Goal: Task Accomplishment & Management: Manage account settings

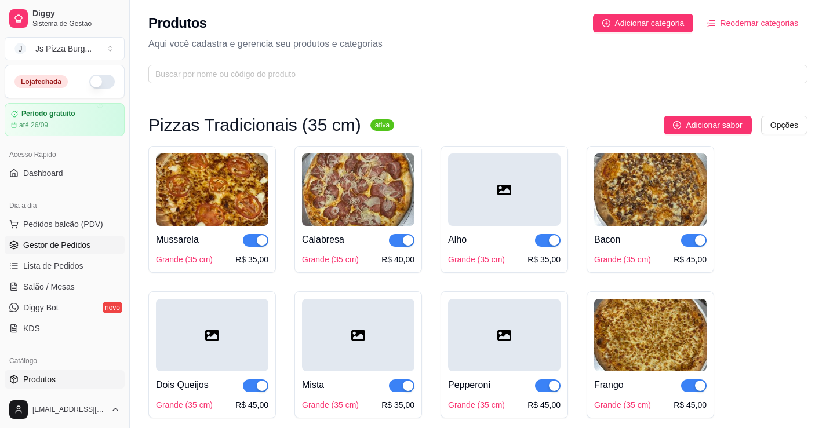
click at [86, 243] on span "Gestor de Pedidos" at bounding box center [56, 245] width 67 height 12
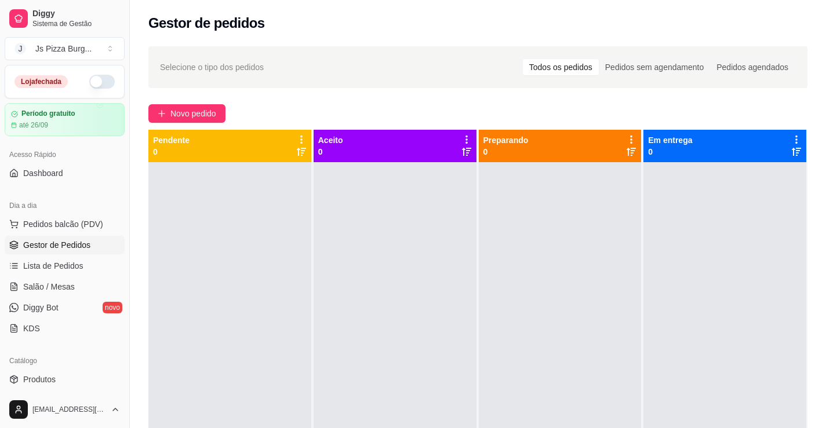
click at [92, 84] on button "button" at bounding box center [101, 82] width 25 height 14
click at [92, 94] on div "Loja aberta" at bounding box center [64, 81] width 119 height 32
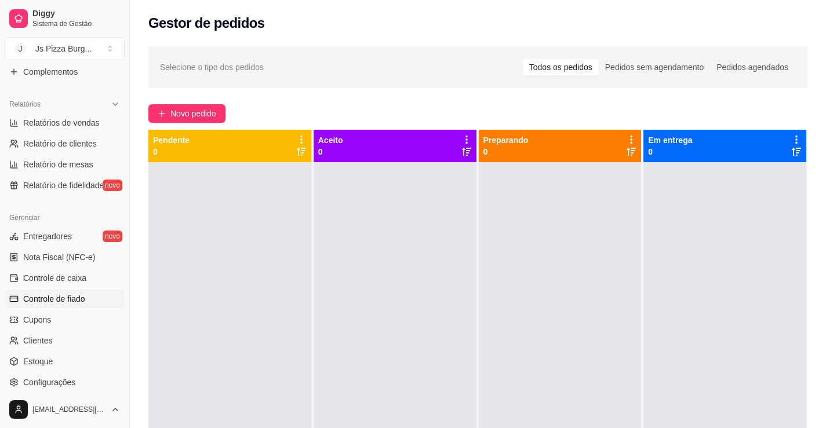
scroll to position [348, 0]
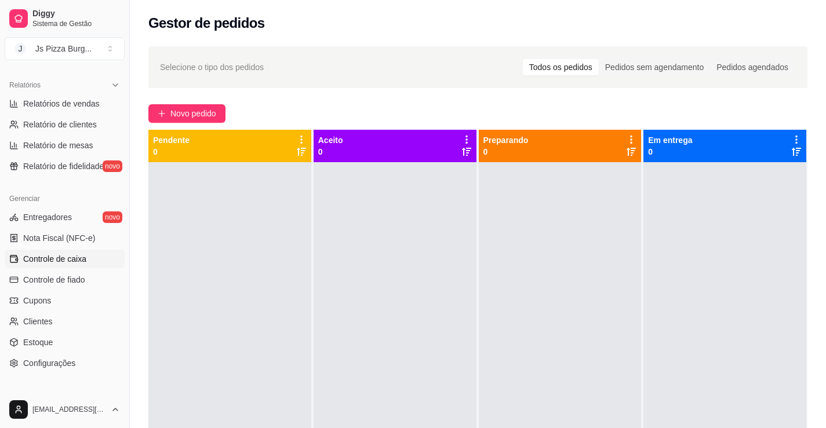
click at [52, 257] on span "Controle de caixa" at bounding box center [54, 259] width 63 height 12
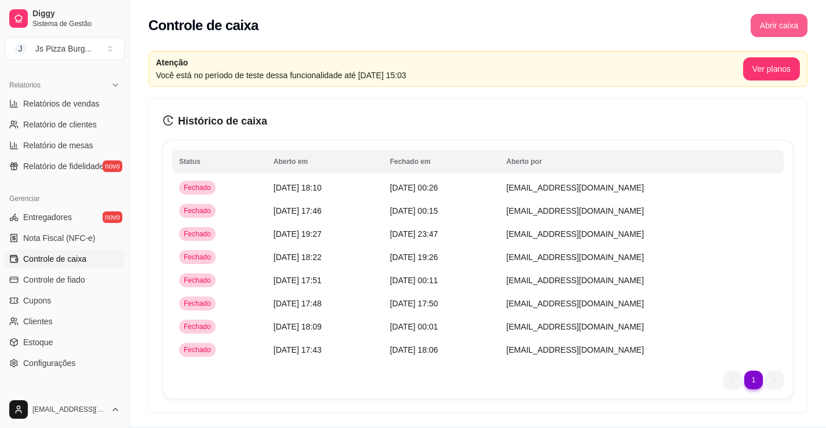
click at [786, 19] on button "Abrir caixa" at bounding box center [778, 25] width 57 height 23
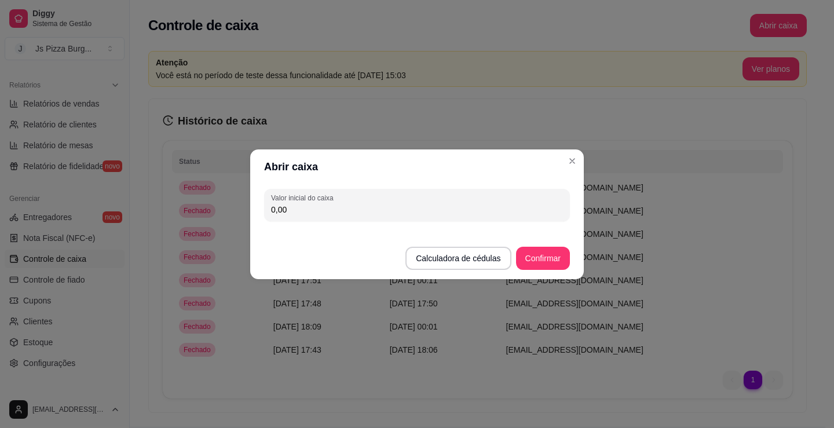
click at [462, 213] on input "0,00" at bounding box center [417, 210] width 292 height 12
type input "100,00"
click at [527, 260] on button "Confirmar" at bounding box center [543, 258] width 54 height 23
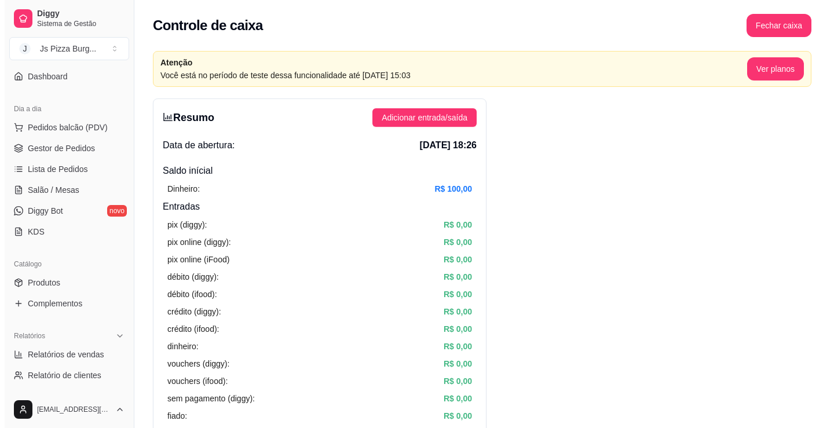
scroll to position [58, 0]
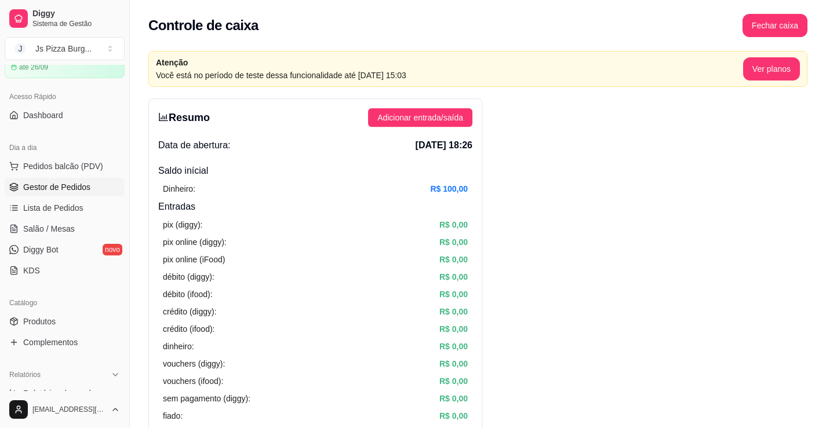
click at [46, 187] on span "Gestor de Pedidos" at bounding box center [56, 187] width 67 height 12
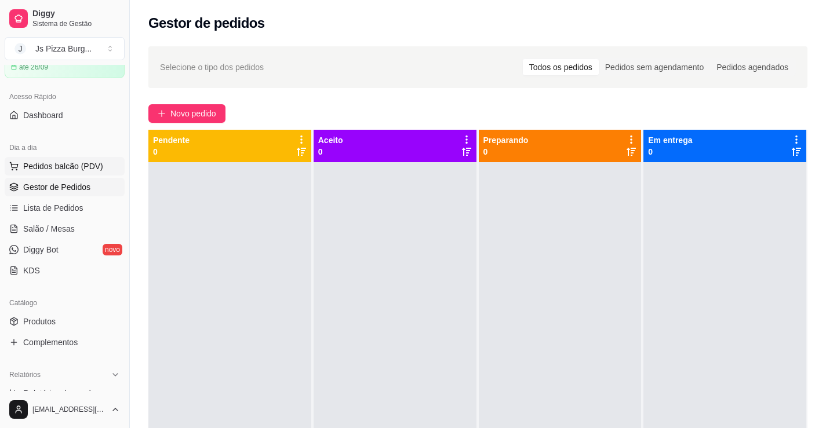
drag, startPoint x: 78, startPoint y: 165, endPoint x: 89, endPoint y: 166, distance: 11.1
click at [78, 165] on span "Pedidos balcão (PDV)" at bounding box center [63, 166] width 80 height 12
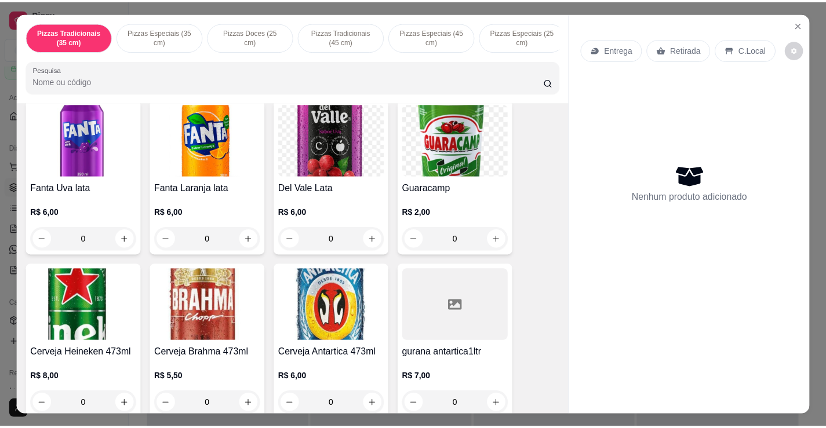
scroll to position [2500, 0]
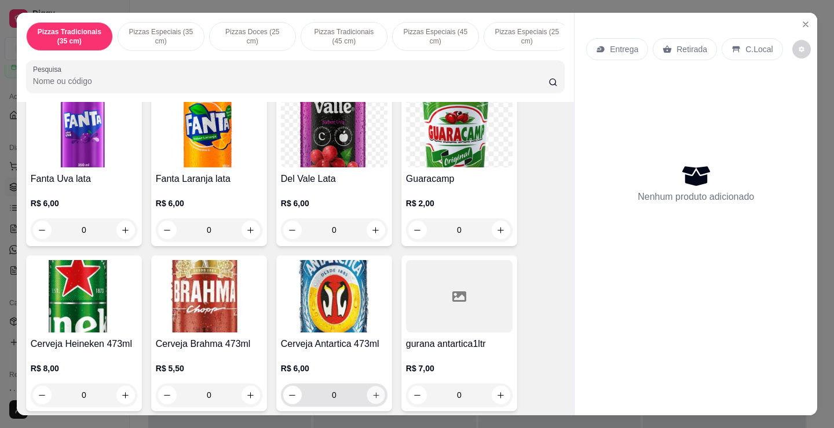
click at [372, 391] on icon "increase-product-quantity" at bounding box center [376, 395] width 9 height 9
type input "1"
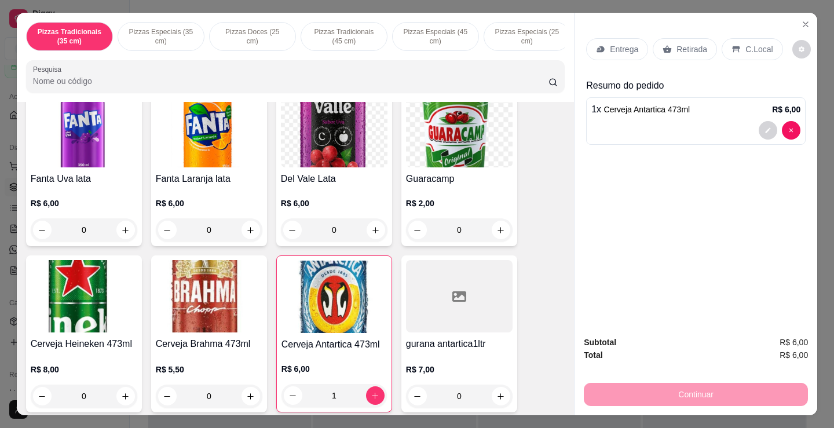
click at [680, 47] on p "Retirada" at bounding box center [692, 49] width 31 height 12
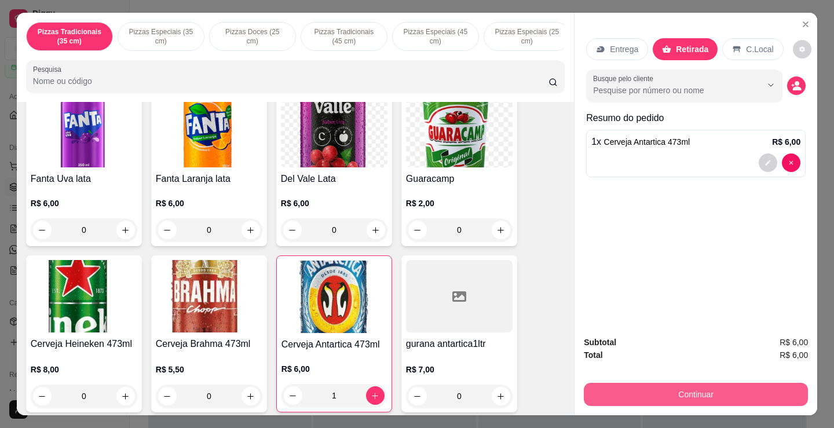
click at [746, 391] on button "Continuar" at bounding box center [696, 394] width 224 height 23
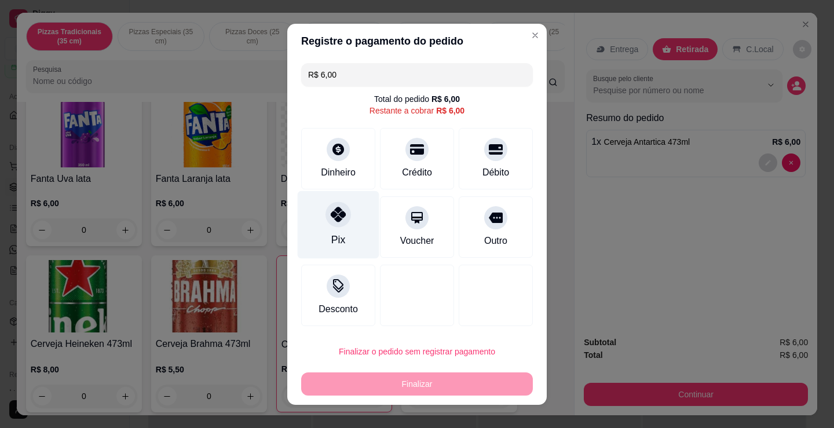
click at [333, 231] on div "Pix" at bounding box center [339, 225] width 82 height 68
type input "R$ 0,00"
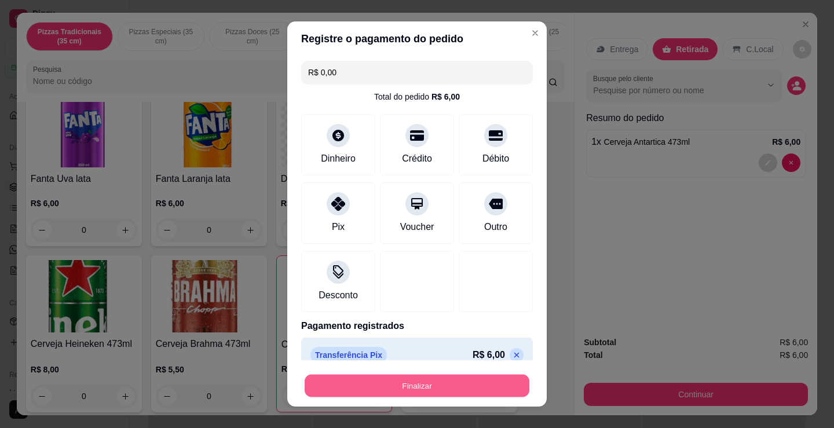
click at [444, 378] on button "Finalizar" at bounding box center [417, 386] width 225 height 23
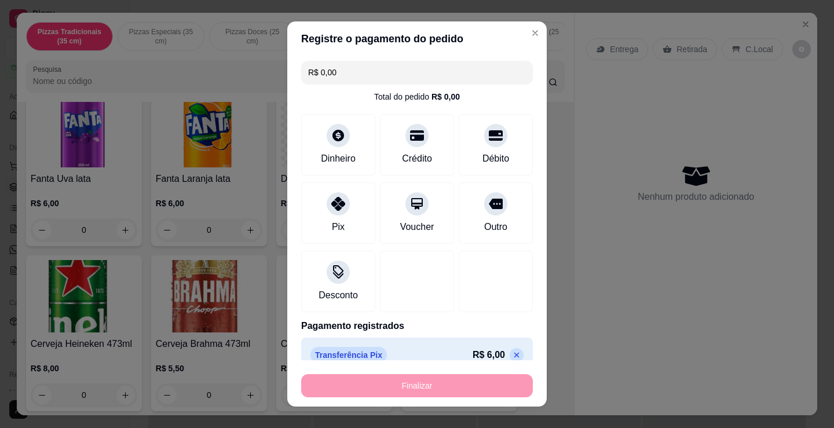
type input "0"
type input "-R$ 6,00"
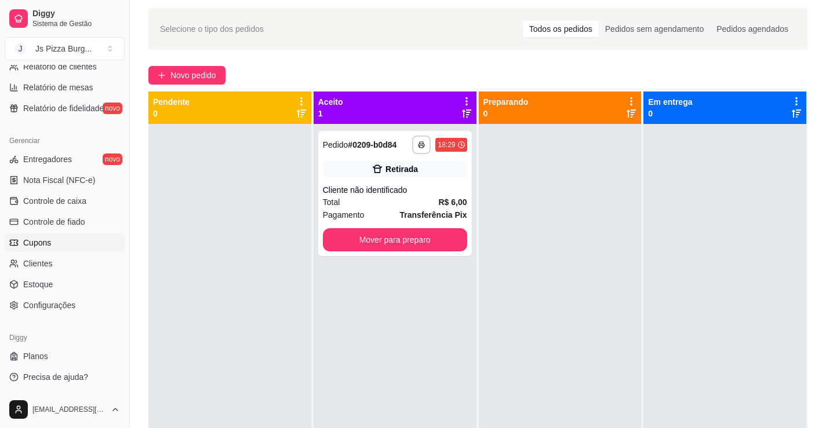
scroll to position [58, 0]
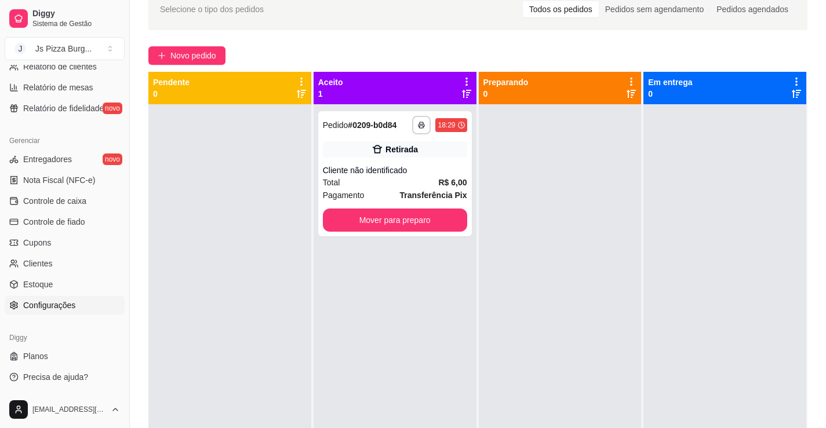
click at [61, 304] on span "Configurações" at bounding box center [49, 306] width 52 height 12
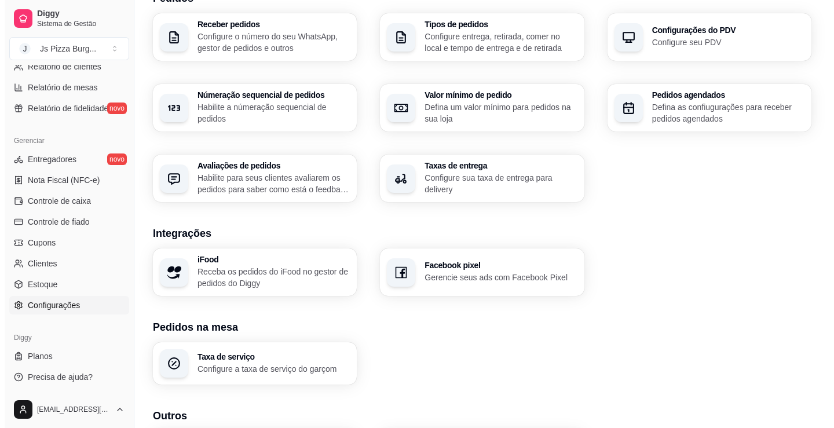
scroll to position [384, 0]
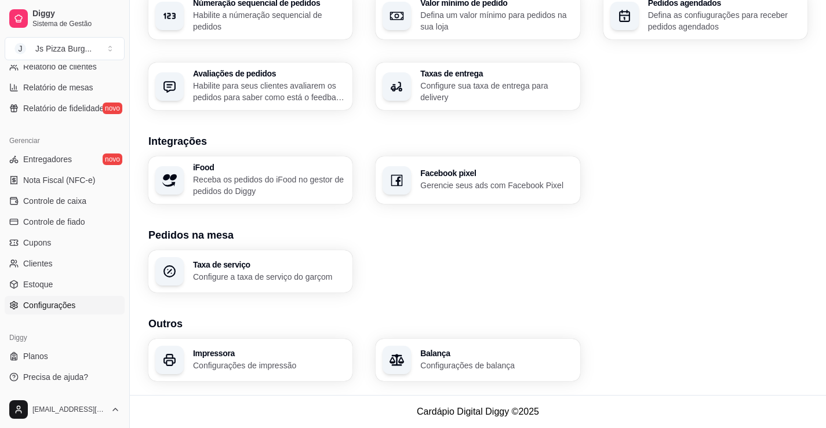
click at [269, 366] on p "Configurações de impressão" at bounding box center [269, 366] width 152 height 12
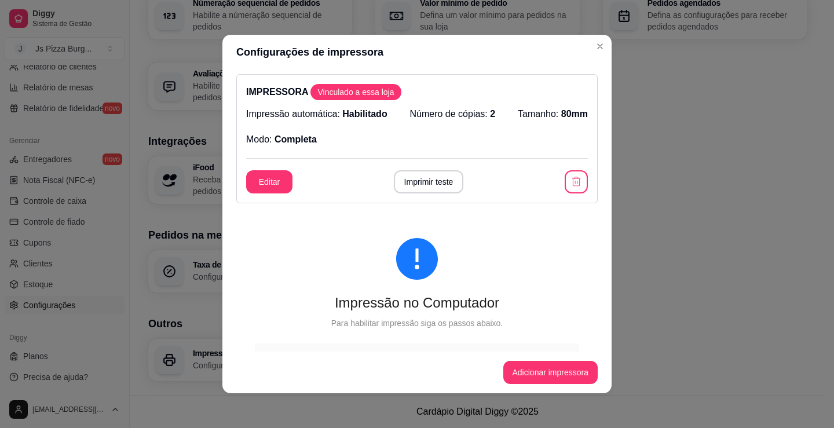
click at [405, 300] on div "Impressão no Computador" at bounding box center [417, 303] width 324 height 19
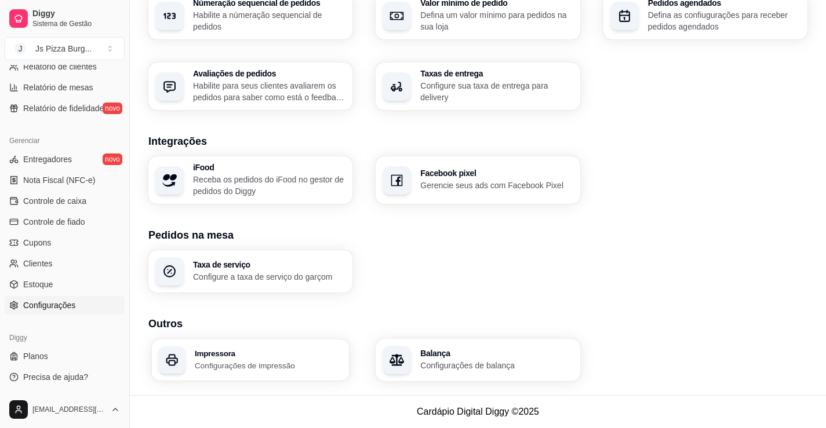
click at [206, 341] on div "Impressora Configurações de impressão" at bounding box center [250, 360] width 198 height 41
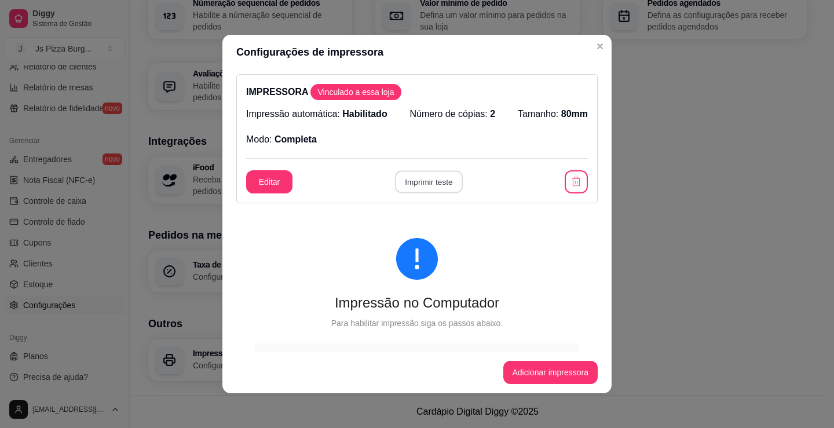
click at [430, 192] on button "Imprimir teste" at bounding box center [429, 182] width 68 height 23
click at [261, 176] on button "Editar" at bounding box center [269, 182] width 45 height 23
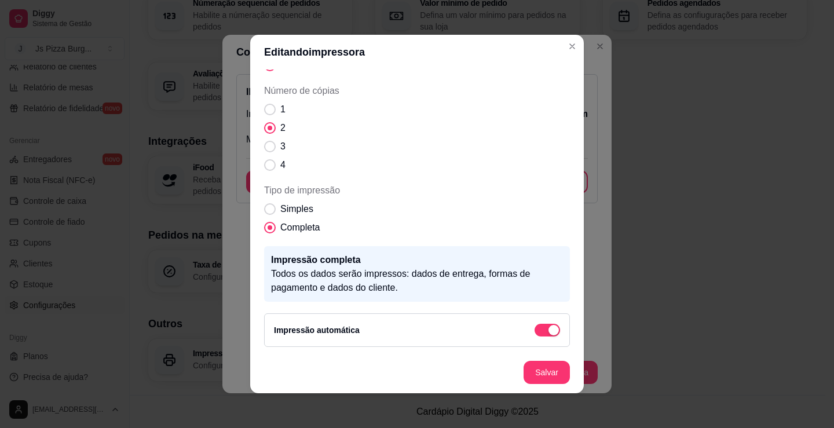
scroll to position [2, 0]
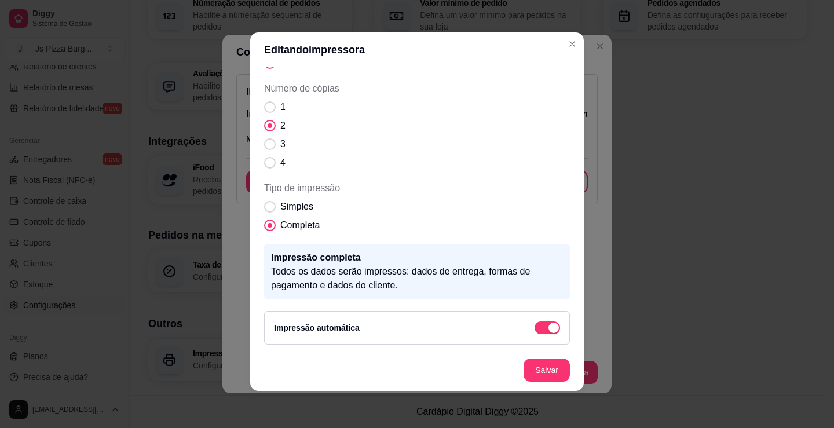
click at [280, 229] on span "Completa" at bounding box center [299, 225] width 39 height 14
click at [271, 229] on input "Completa" at bounding box center [268, 232] width 8 height 8
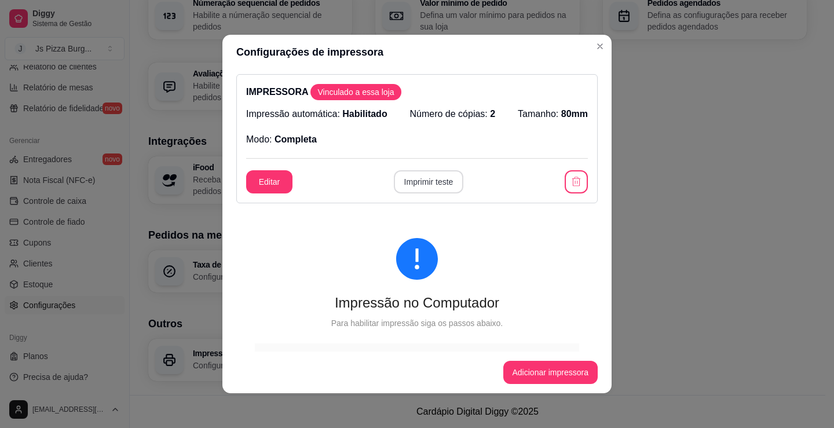
click at [430, 184] on button "Imprimir teste" at bounding box center [429, 181] width 70 height 23
click at [430, 174] on button "Imprimir teste" at bounding box center [429, 182] width 68 height 23
click at [268, 183] on button "Editar" at bounding box center [269, 181] width 46 height 23
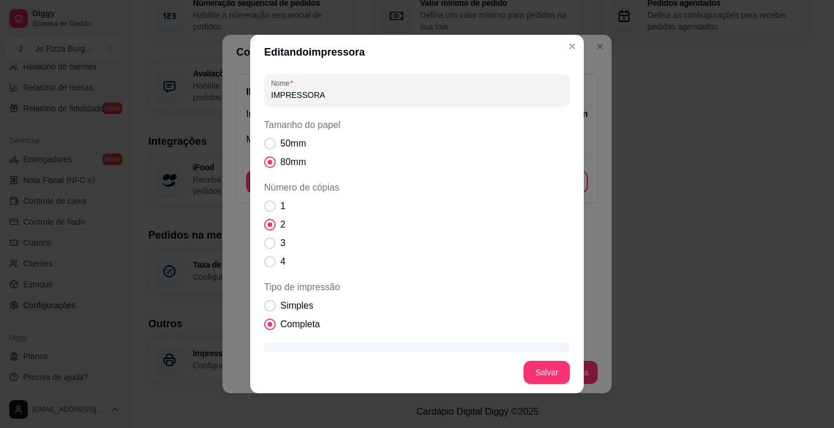
click at [302, 99] on input "IMPRESSORA" at bounding box center [417, 95] width 292 height 12
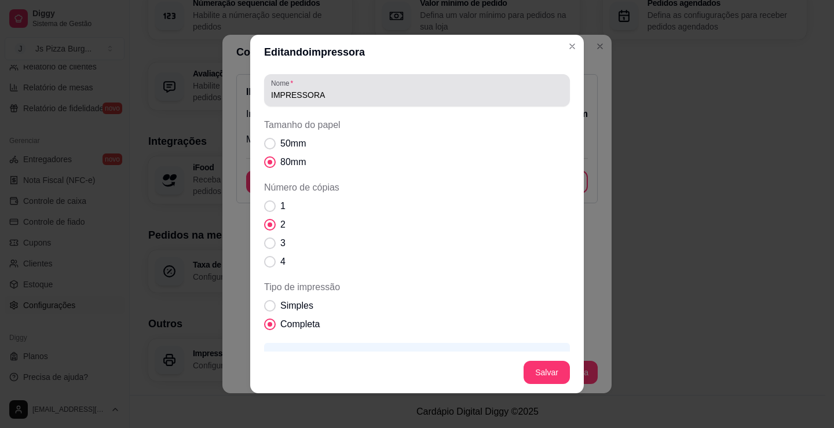
drag, startPoint x: 327, startPoint y: 90, endPoint x: 280, endPoint y: 103, distance: 48.6
click at [280, 103] on div "Nome IMPRESSORA" at bounding box center [417, 90] width 306 height 32
click at [298, 101] on div "IMPRESSORA" at bounding box center [417, 90] width 292 height 23
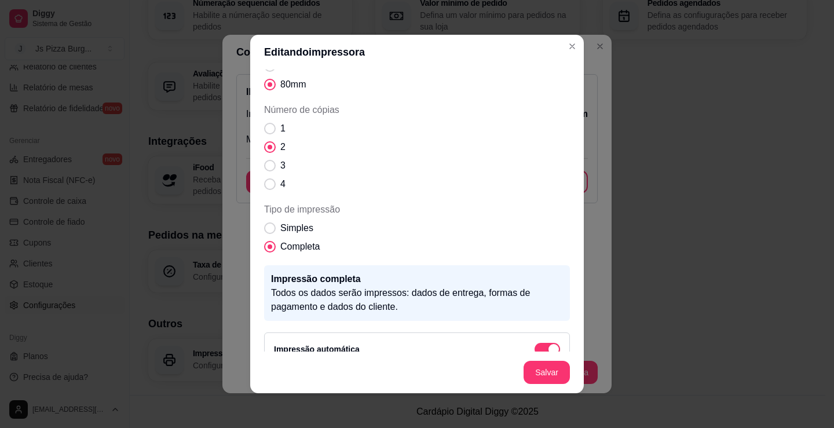
scroll to position [97, 0]
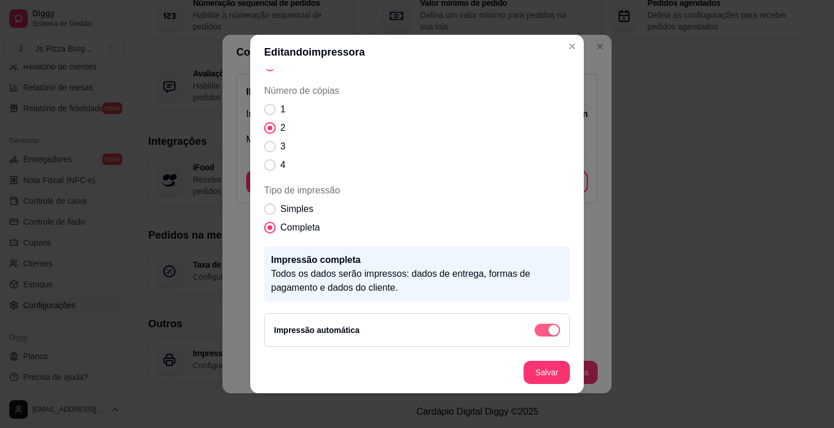
click at [535, 331] on span "button" at bounding box center [547, 330] width 25 height 13
click at [535, 330] on button "button" at bounding box center [547, 330] width 25 height 13
click at [265, 205] on span "Tipo de impressão" at bounding box center [270, 209] width 11 height 11
click at [264, 211] on input "Simples" at bounding box center [268, 215] width 8 height 8
radio input "true"
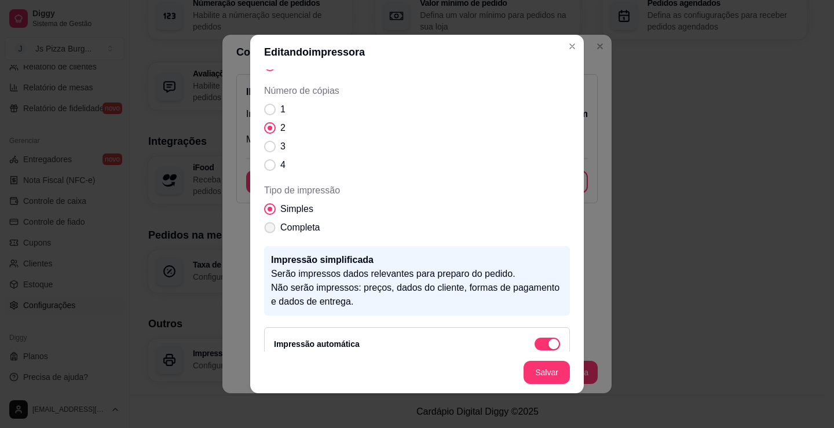
click at [265, 225] on span "Tipo de impressão" at bounding box center [270, 227] width 11 height 11
click at [265, 230] on input "Completa" at bounding box center [268, 234] width 8 height 8
radio input "true"
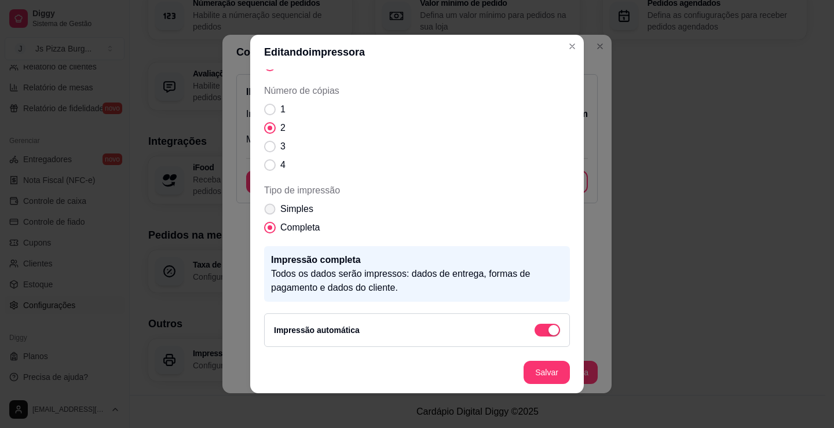
click at [265, 207] on span "Tipo de impressão" at bounding box center [270, 209] width 11 height 11
click at [264, 211] on input "Simples" at bounding box center [268, 215] width 8 height 8
radio input "true"
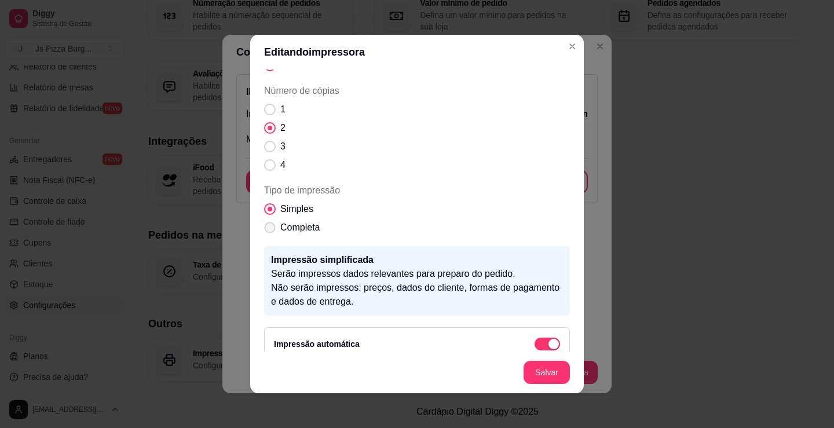
click at [269, 225] on span "Tipo de impressão" at bounding box center [270, 227] width 11 height 11
click at [269, 230] on input "Completa" at bounding box center [268, 234] width 8 height 8
radio input "true"
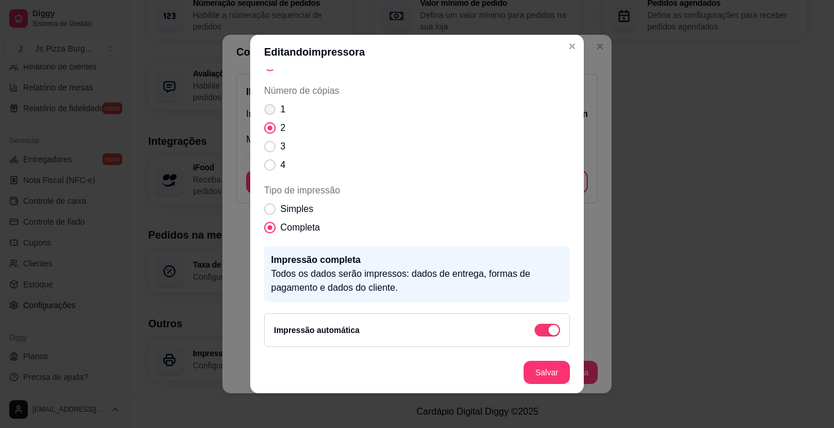
click at [269, 106] on span "Número de cópias" at bounding box center [270, 109] width 11 height 11
click at [269, 112] on input "1" at bounding box center [268, 116] width 8 height 8
radio input "true"
click at [265, 124] on span "Número de cópias" at bounding box center [270, 128] width 11 height 11
click at [265, 130] on input "2" at bounding box center [268, 134] width 8 height 8
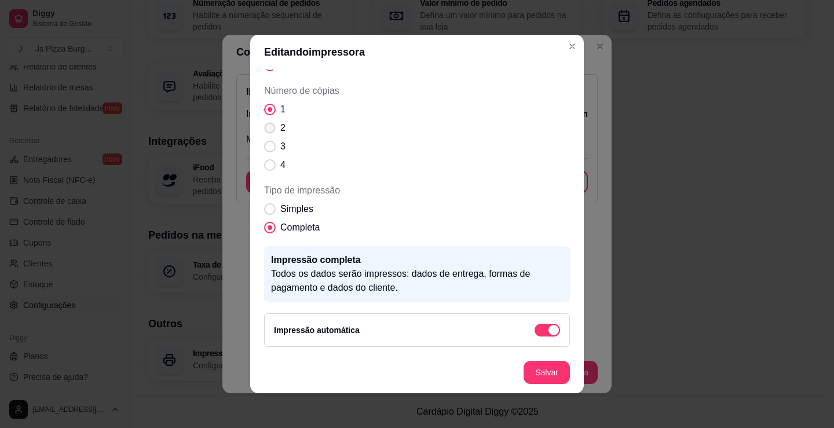
radio input "true"
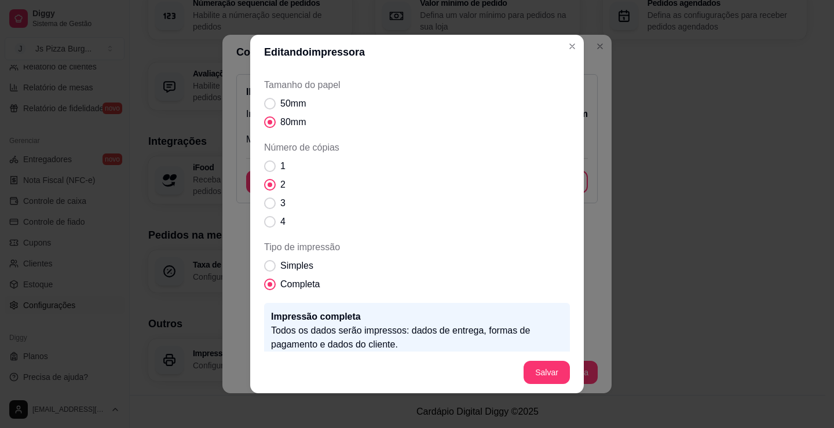
scroll to position [39, 0]
click at [264, 110] on span "Tamanho do papel" at bounding box center [270, 105] width 12 height 12
click at [264, 110] on input "50mm" at bounding box center [268, 111] width 8 height 8
radio input "true"
click at [266, 128] on span "Tamanho do papel" at bounding box center [270, 123] width 11 height 11
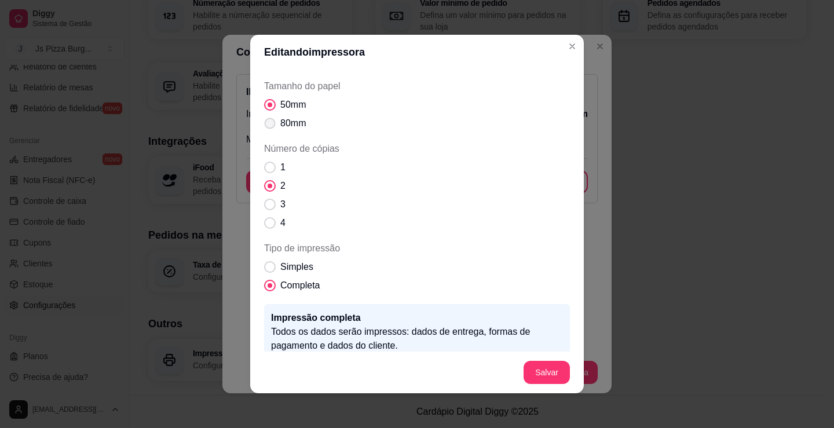
click at [266, 128] on input "80mm" at bounding box center [268, 130] width 8 height 8
radio input "true"
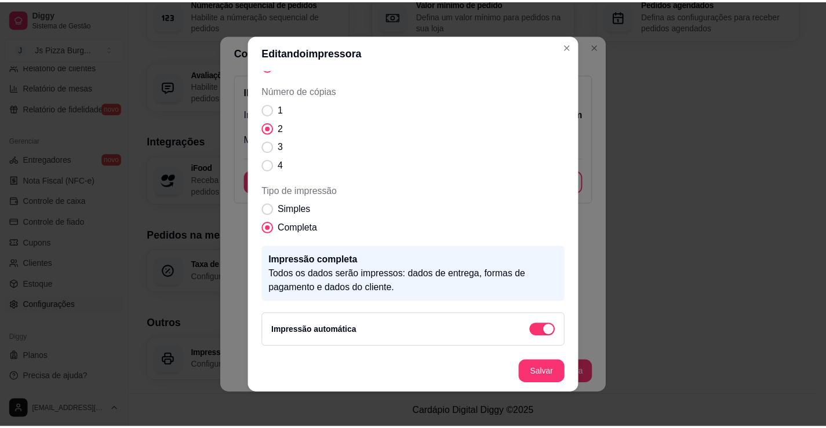
scroll to position [2, 0]
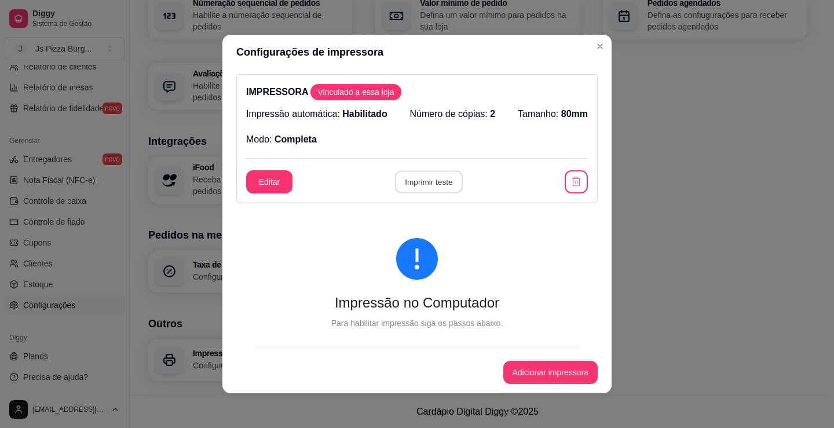
click at [407, 175] on button "Imprimir teste" at bounding box center [429, 182] width 68 height 23
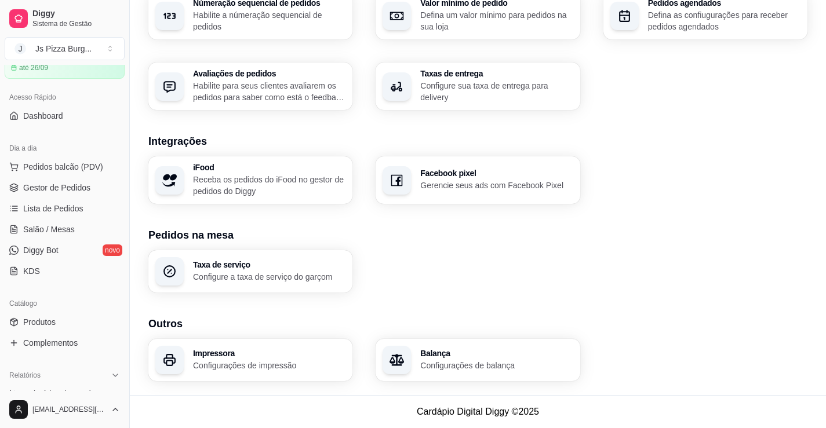
scroll to position [0, 0]
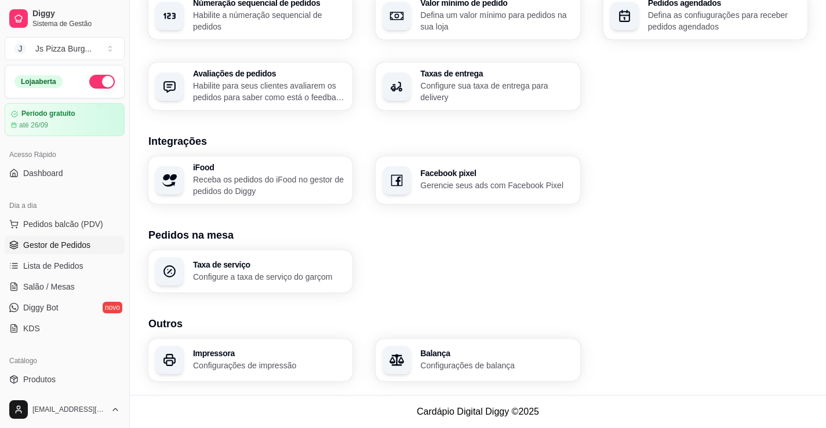
click at [73, 245] on span "Gestor de Pedidos" at bounding box center [56, 245] width 67 height 12
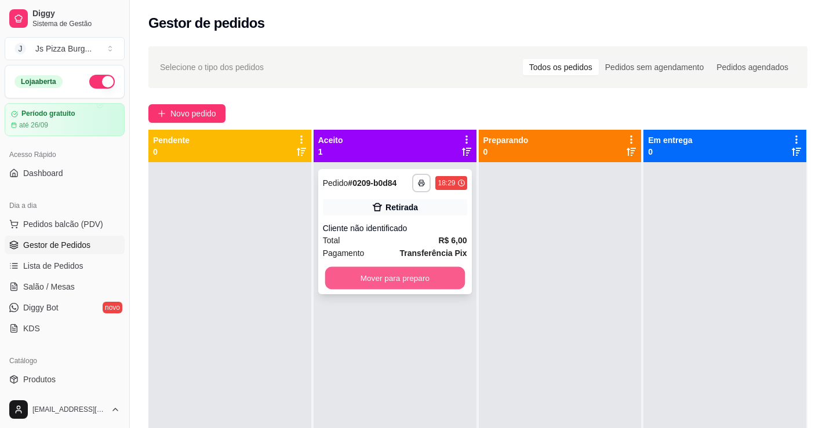
click at [448, 287] on button "Mover para preparo" at bounding box center [394, 278] width 140 height 23
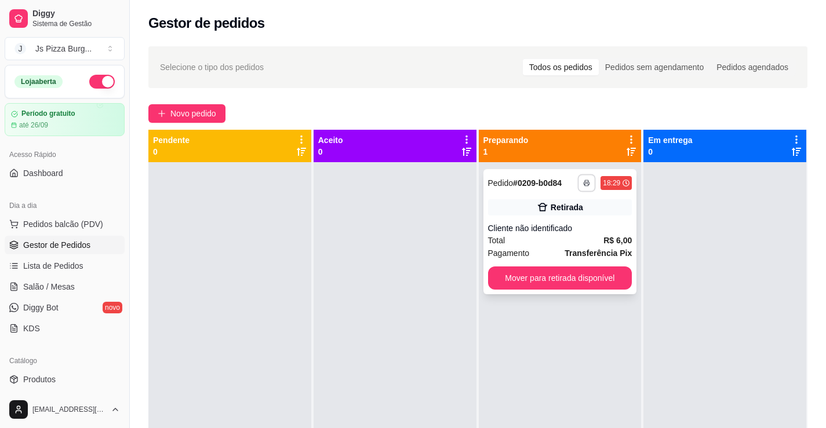
click at [578, 188] on button "button" at bounding box center [587, 183] width 18 height 18
click at [545, 222] on button "IMPRESSORA" at bounding box center [550, 223] width 84 height 19
click at [568, 280] on button "Mover para retirada disponível" at bounding box center [560, 278] width 144 height 23
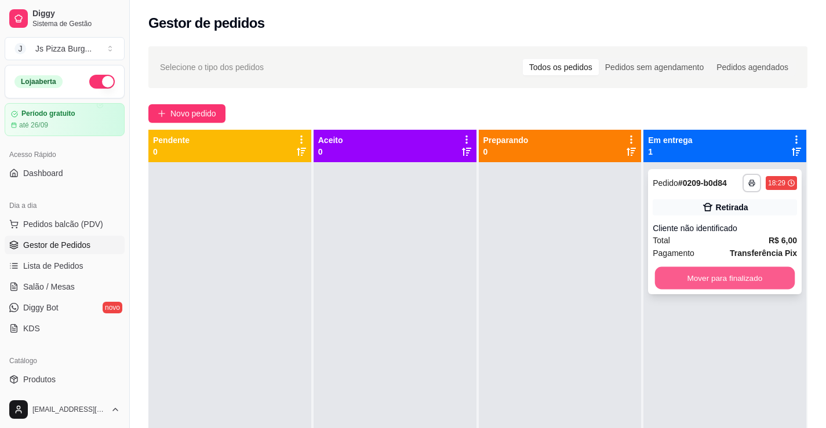
click at [755, 285] on button "Mover para finalizado" at bounding box center [725, 278] width 140 height 23
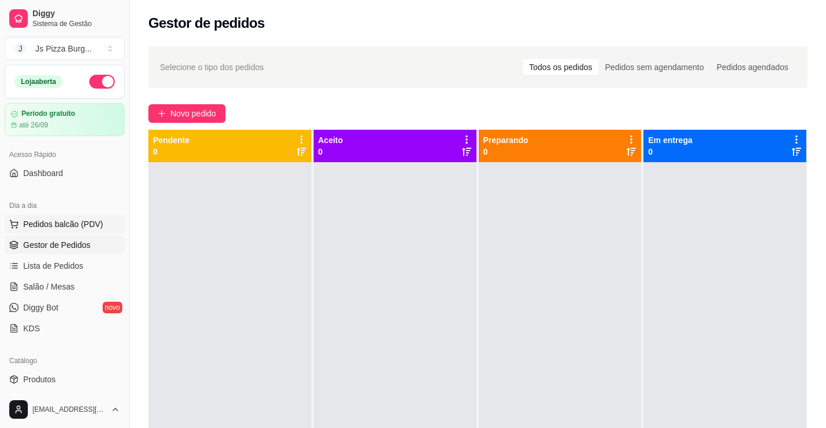
click at [59, 232] on button "Pedidos balcão (PDV)" at bounding box center [65, 224] width 120 height 19
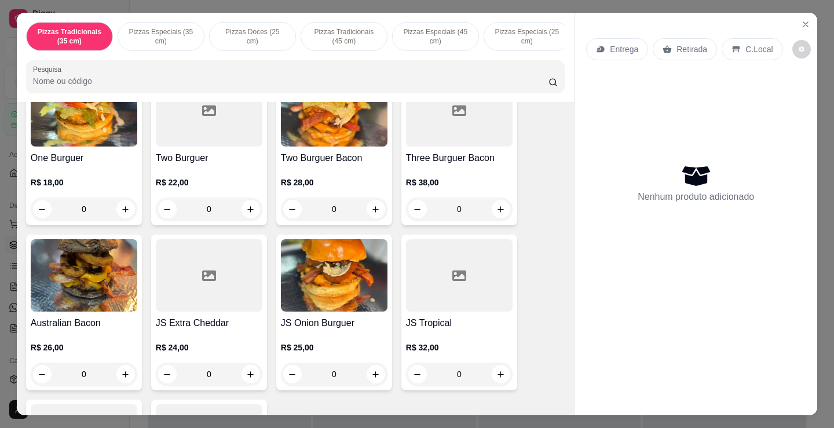
scroll to position [1275, 0]
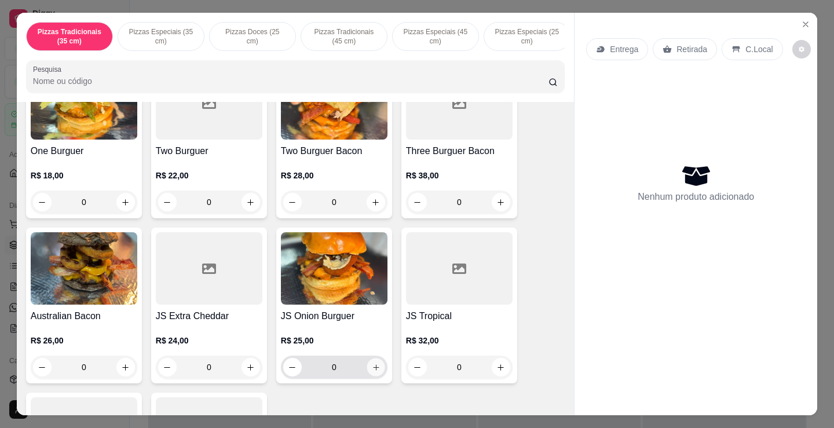
click at [372, 372] on icon "increase-product-quantity" at bounding box center [376, 367] width 9 height 9
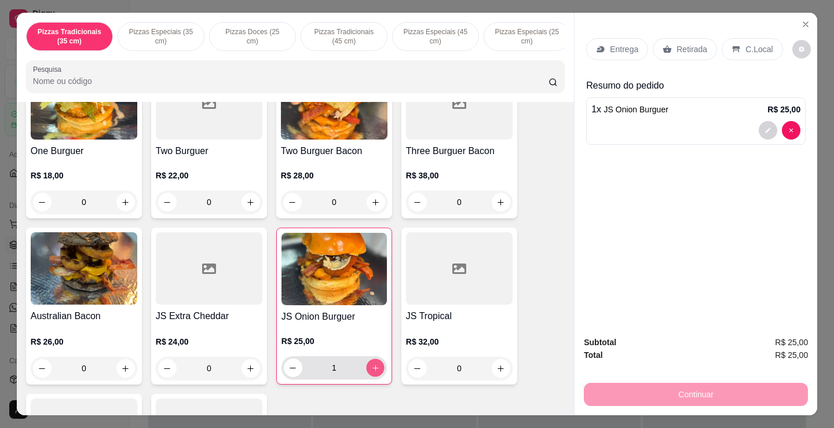
click at [372, 373] on icon "increase-product-quantity" at bounding box center [375, 368] width 9 height 9
type input "2"
click at [687, 43] on p "Retirada" at bounding box center [692, 49] width 31 height 12
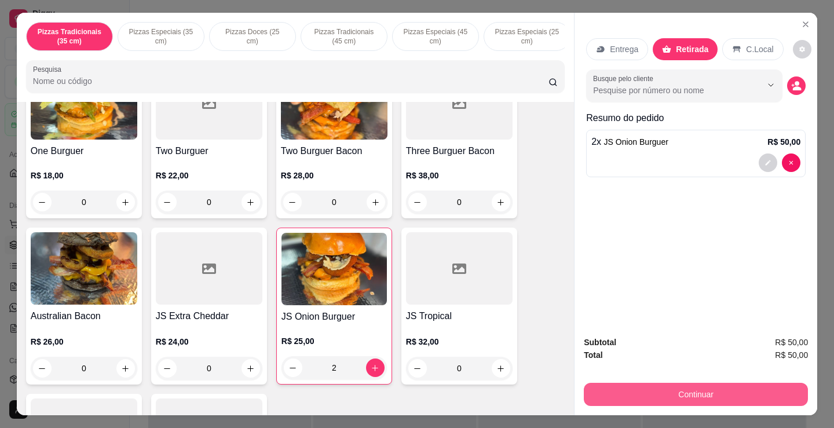
click at [630, 390] on button "Continuar" at bounding box center [696, 394] width 224 height 23
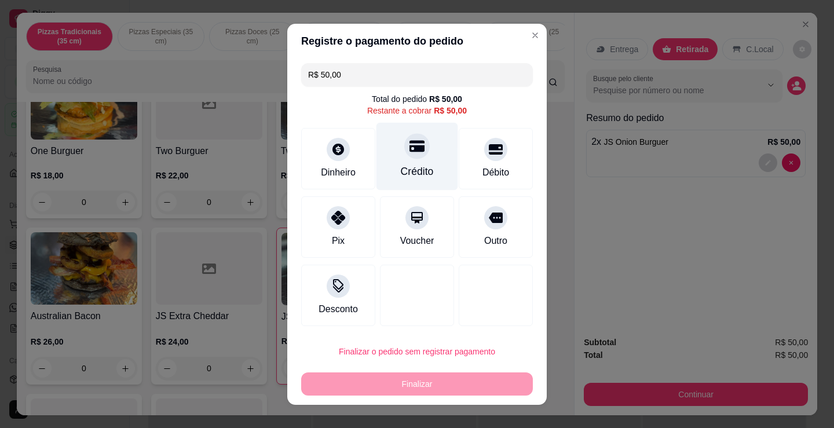
click at [420, 152] on div "Crédito" at bounding box center [418, 156] width 82 height 68
type input "R$ 0,00"
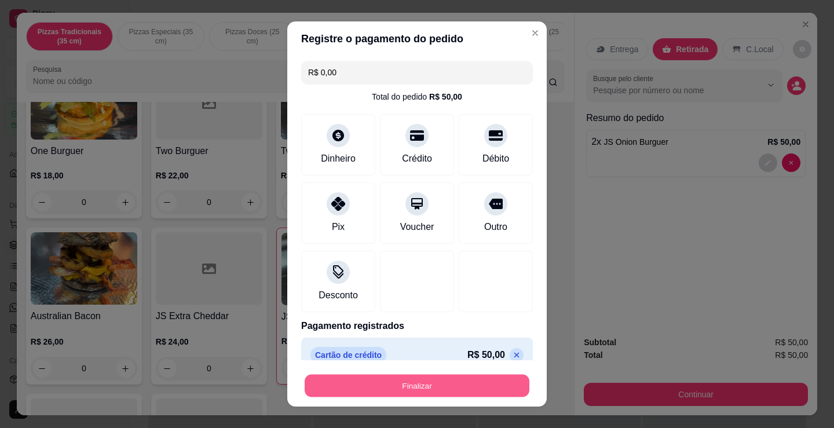
click at [469, 382] on button "Finalizar" at bounding box center [417, 386] width 225 height 23
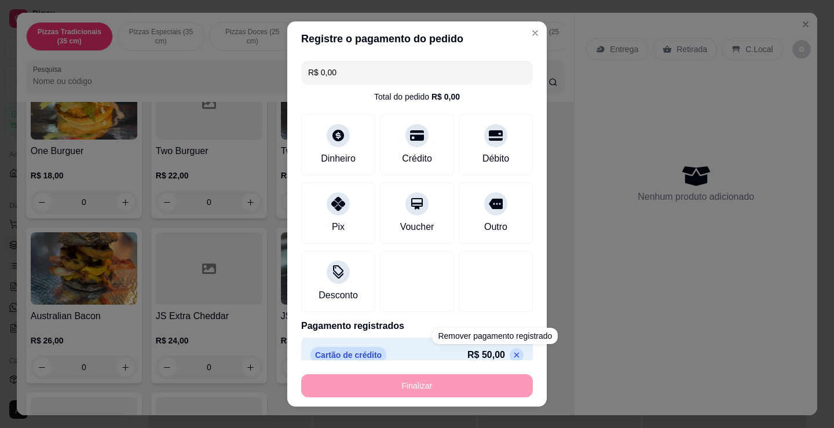
type input "0"
type input "-R$ 50,00"
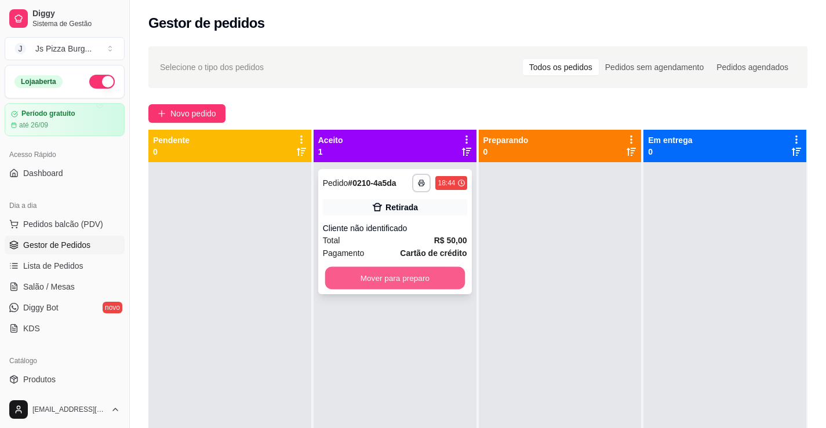
click at [401, 286] on button "Mover para preparo" at bounding box center [394, 278] width 140 height 23
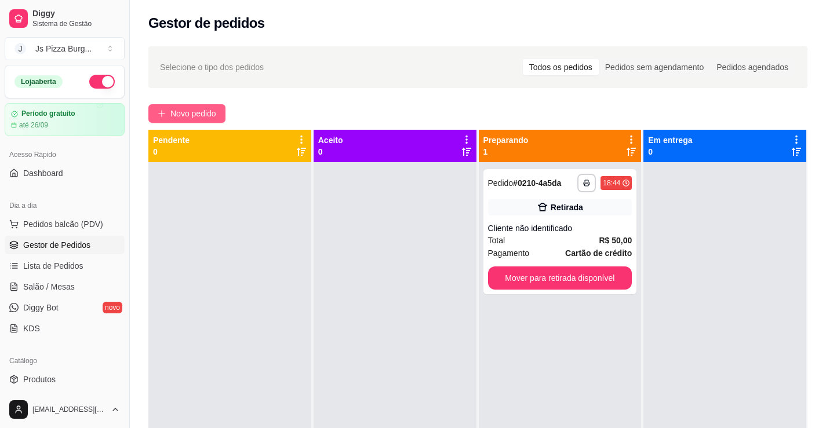
click at [196, 114] on span "Novo pedido" at bounding box center [193, 113] width 46 height 13
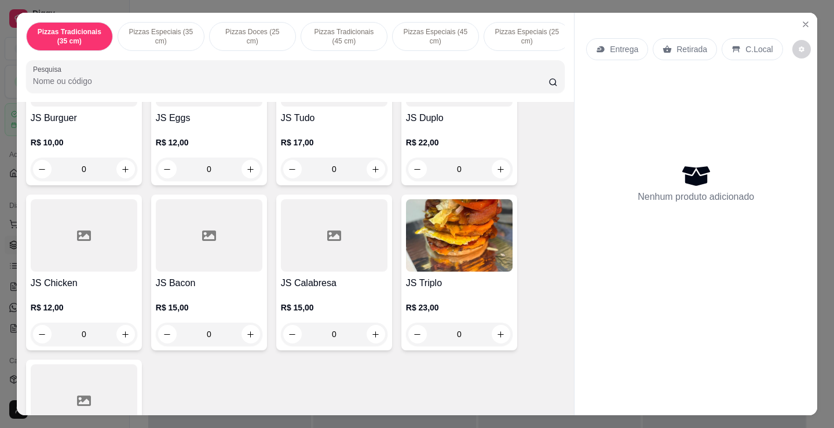
scroll to position [695, 0]
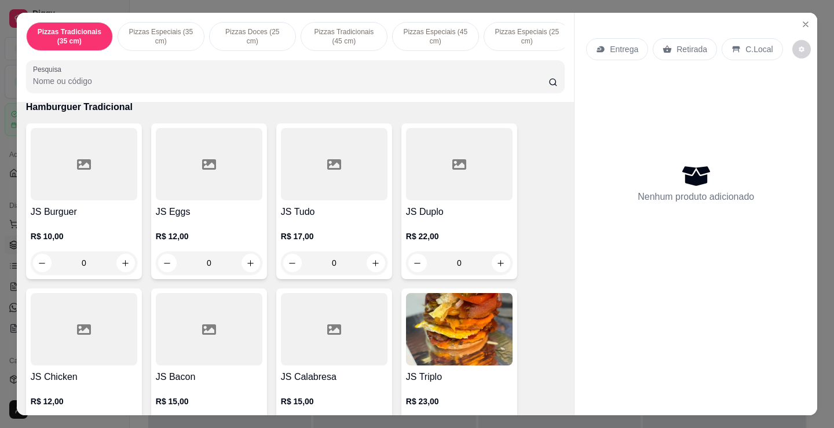
click at [300, 238] on p "R$ 17,00" at bounding box center [334, 237] width 107 height 12
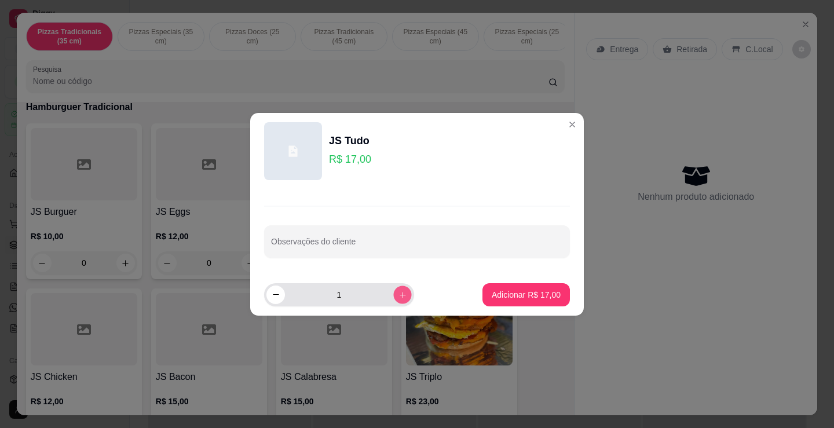
click at [399, 296] on icon "increase-product-quantity" at bounding box center [403, 294] width 9 height 9
type input "2"
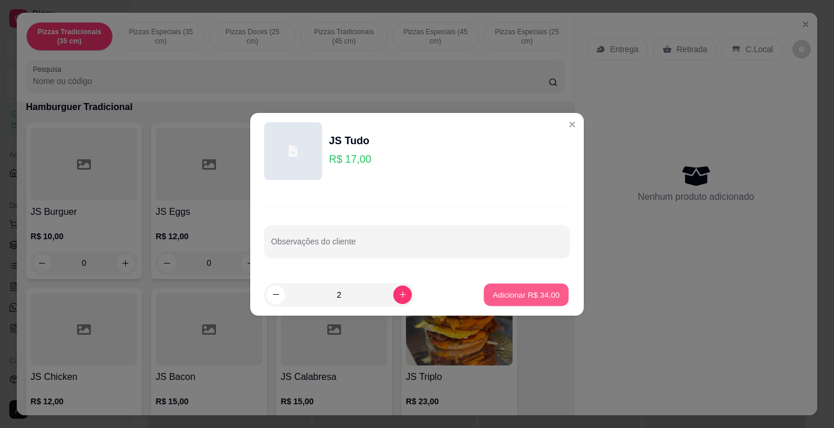
click at [493, 299] on p "Adicionar R$ 34,00" at bounding box center [526, 294] width 67 height 11
type input "2"
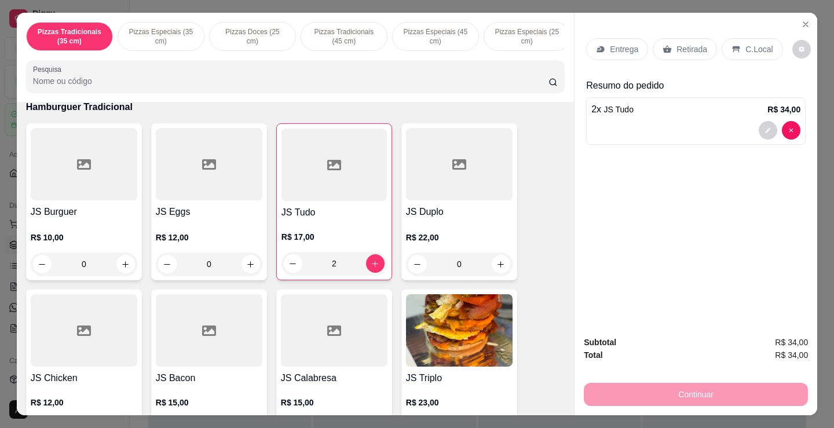
click at [220, 231] on div "R$ 12,00 0" at bounding box center [209, 248] width 107 height 56
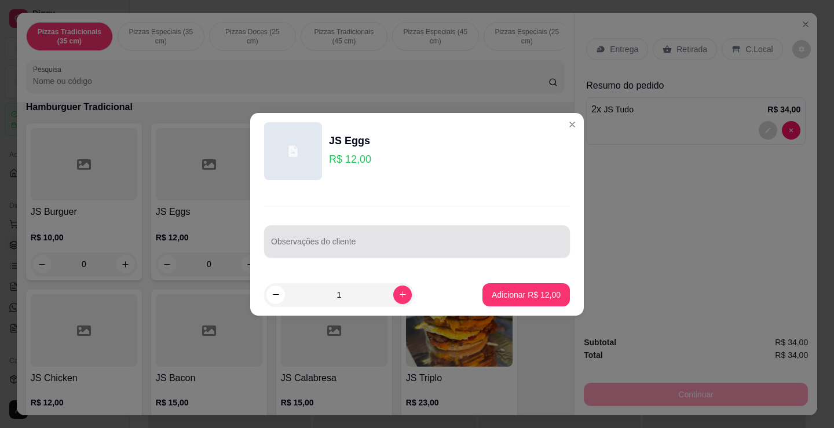
click at [355, 233] on div at bounding box center [417, 241] width 292 height 23
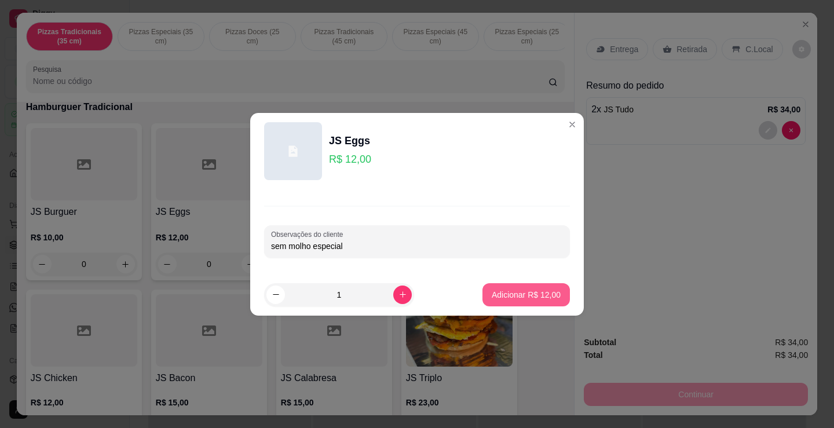
type input "sem molho especial"
click at [521, 295] on p "Adicionar R$ 12,00" at bounding box center [526, 295] width 69 height 12
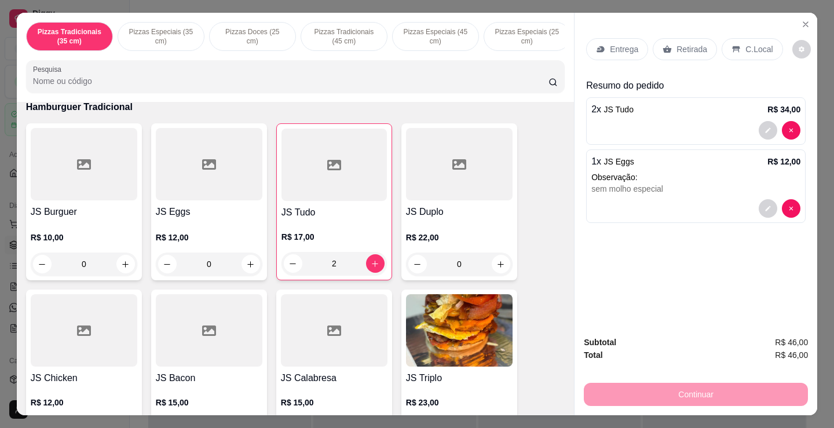
click at [677, 50] on p "Retirada" at bounding box center [692, 49] width 31 height 12
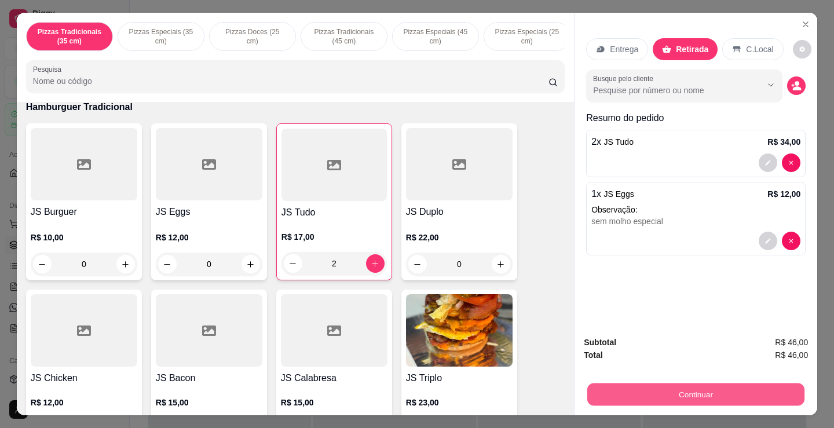
click at [662, 389] on button "Continuar" at bounding box center [695, 394] width 217 height 23
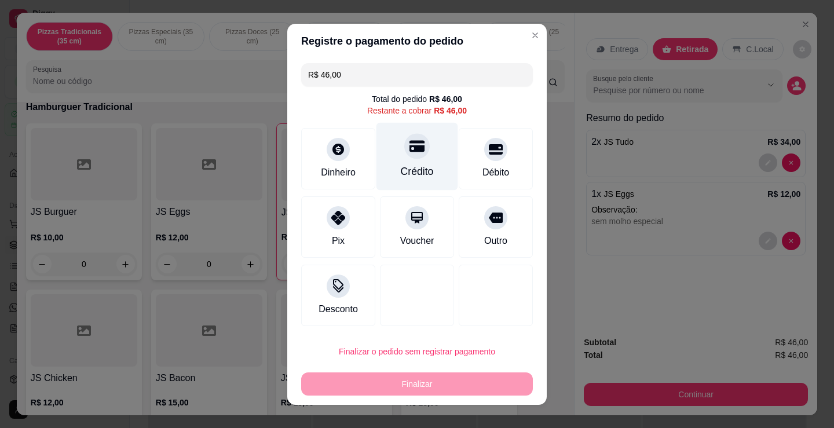
click at [412, 176] on div "Crédito" at bounding box center [417, 171] width 33 height 15
type input "R$ 0,00"
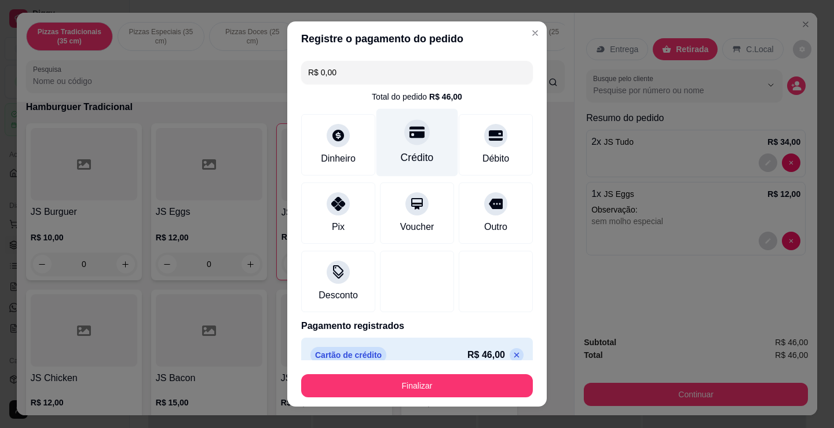
click at [410, 159] on div "Crédito" at bounding box center [417, 157] width 33 height 15
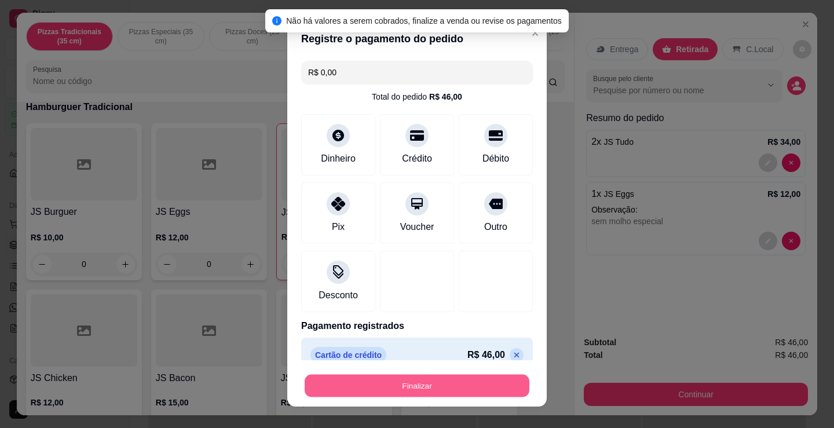
click at [433, 389] on button "Finalizar" at bounding box center [417, 386] width 225 height 23
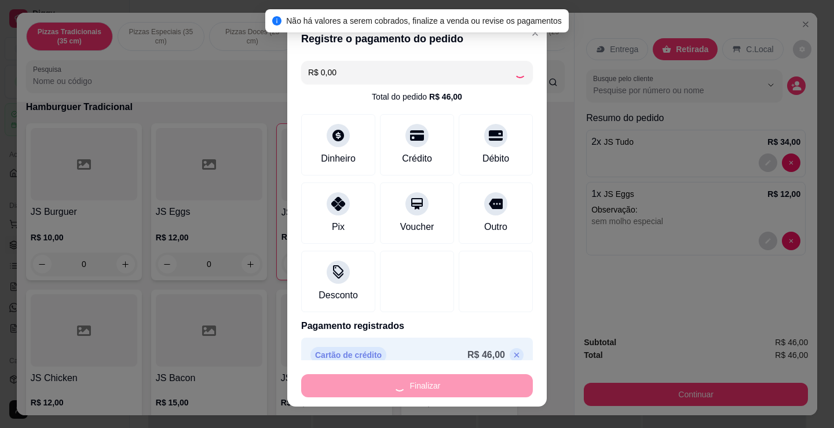
type input "0"
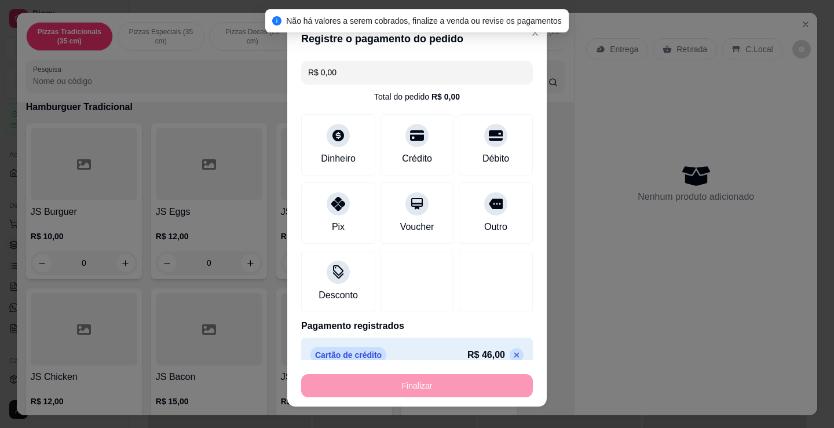
type input "-R$ 46,00"
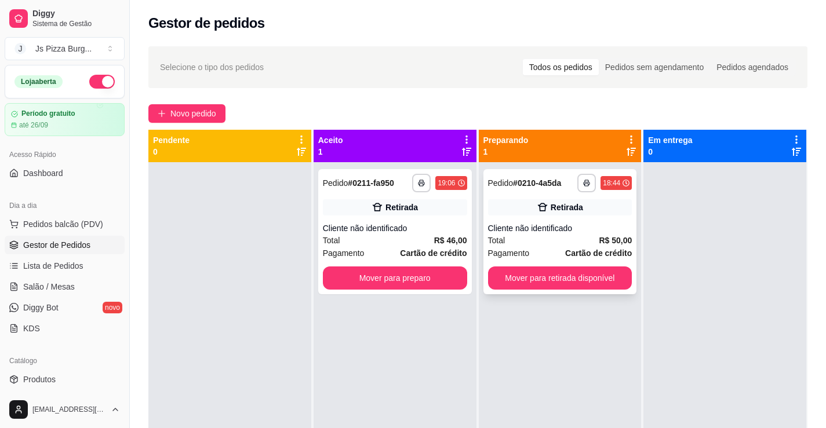
click at [595, 213] on div "Retirada" at bounding box center [560, 207] width 144 height 16
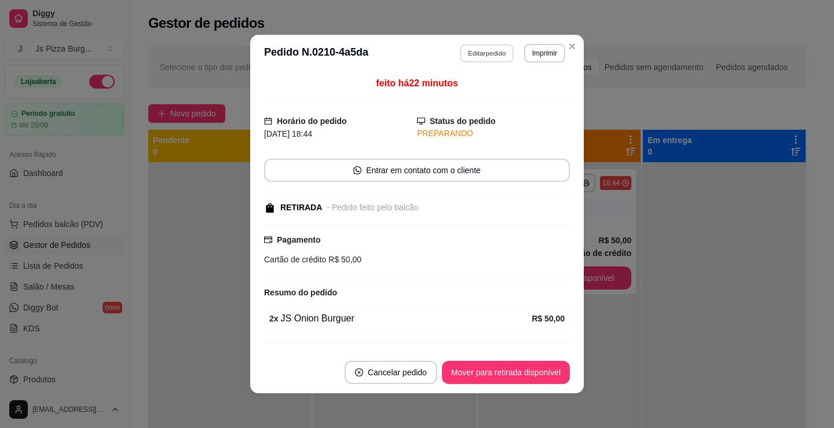
click at [475, 59] on button "Editar pedido" at bounding box center [488, 53] width 54 height 18
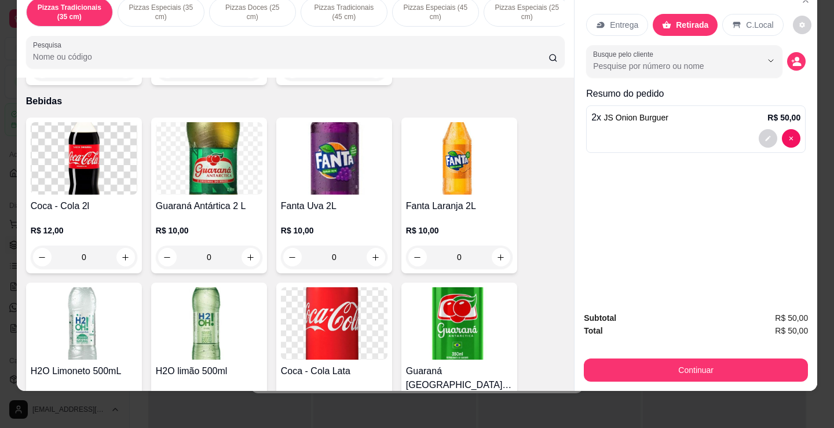
scroll to position [2318, 0]
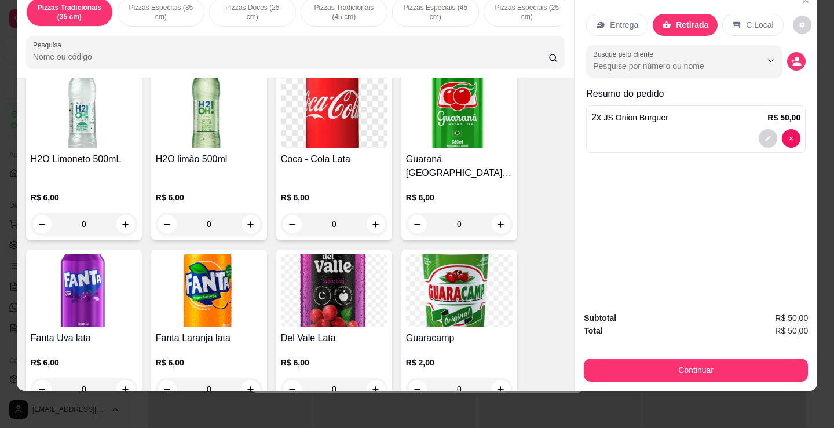
click at [406, 278] on img at bounding box center [459, 290] width 107 height 72
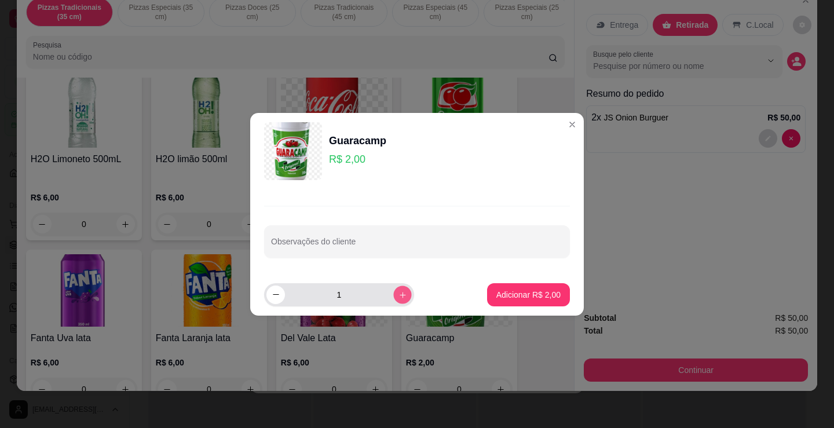
click at [399, 291] on icon "increase-product-quantity" at bounding box center [403, 294] width 9 height 9
type input "2"
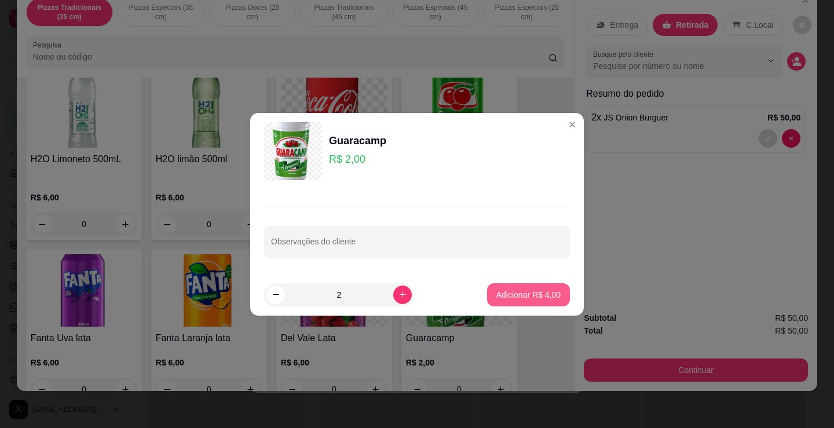
click at [524, 287] on button "Adicionar R$ 4,00" at bounding box center [528, 294] width 83 height 23
type input "2"
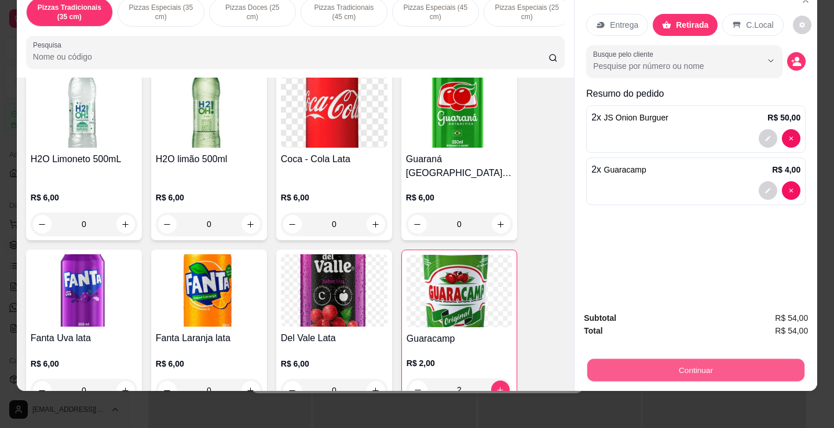
click at [707, 359] on button "Continuar" at bounding box center [695, 370] width 217 height 23
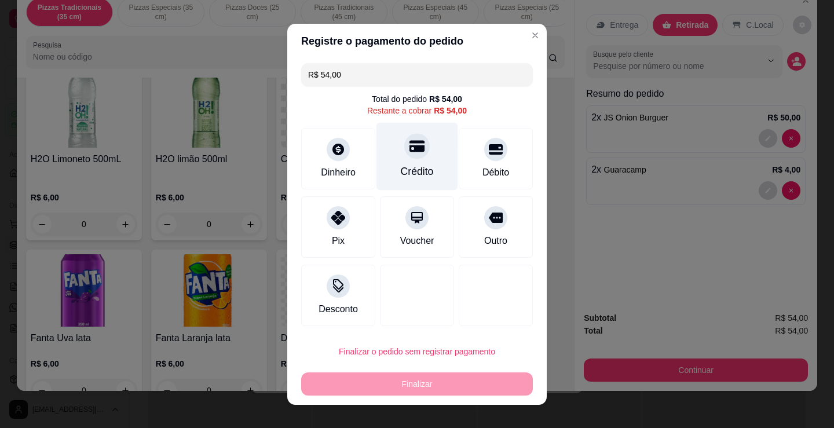
drag, startPoint x: 418, startPoint y: 132, endPoint x: 413, endPoint y: 137, distance: 7.8
click at [418, 132] on div "Crédito" at bounding box center [418, 156] width 82 height 68
type input "R$ 0,00"
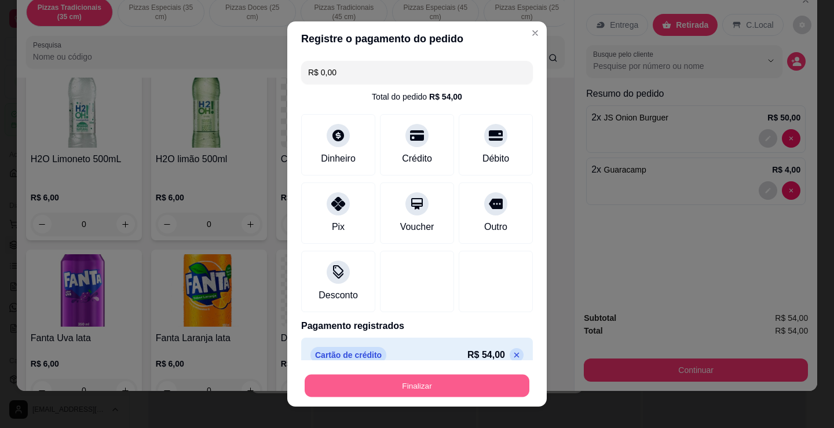
click at [402, 382] on button "Finalizar" at bounding box center [417, 386] width 225 height 23
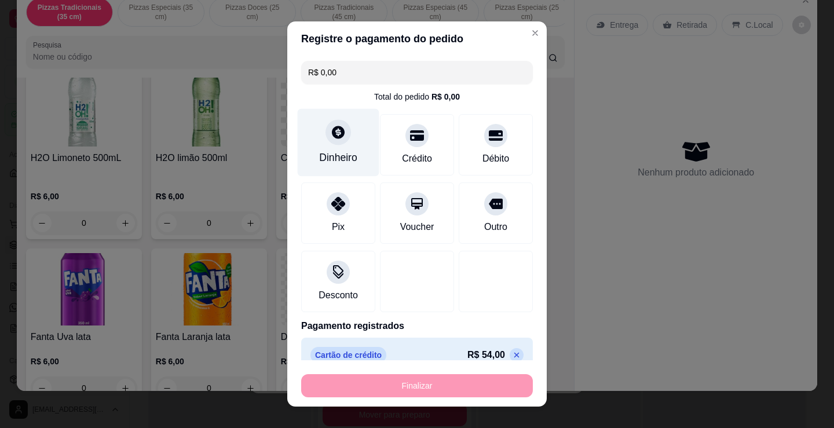
type input "0"
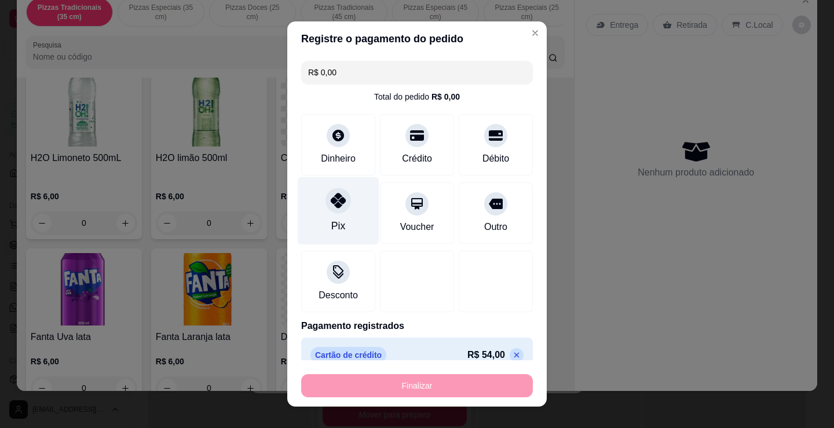
type input "-R$ 54,00"
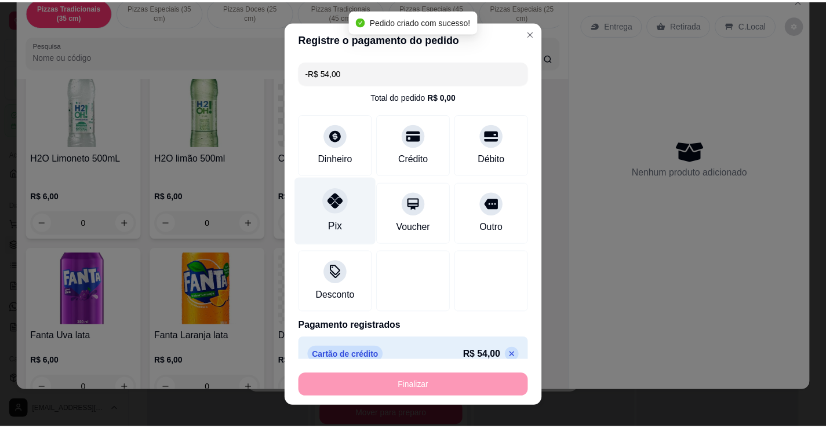
scroll to position [2316, 0]
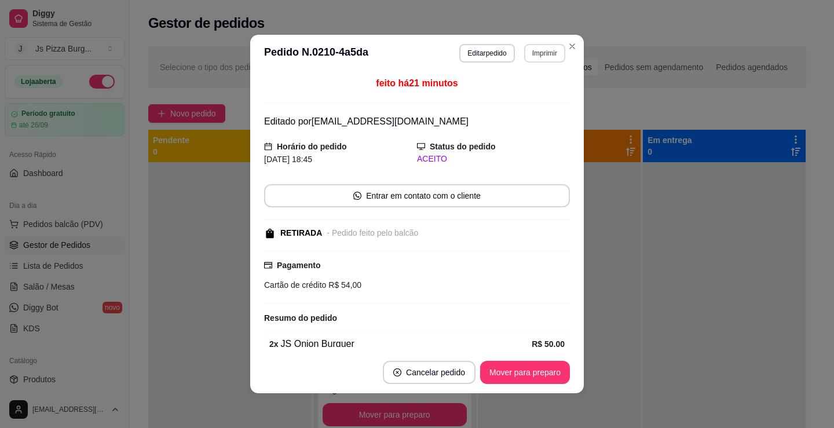
click at [542, 57] on button "Imprimir" at bounding box center [544, 53] width 41 height 19
click at [531, 97] on button "IMPRESSORA" at bounding box center [520, 94] width 84 height 19
click at [523, 374] on button "Mover para preparo" at bounding box center [525, 372] width 90 height 23
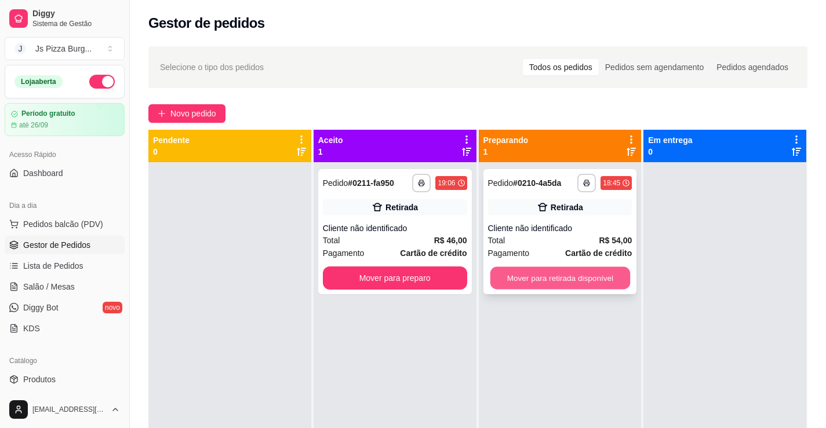
click at [552, 276] on button "Mover para retirada disponível" at bounding box center [560, 278] width 140 height 23
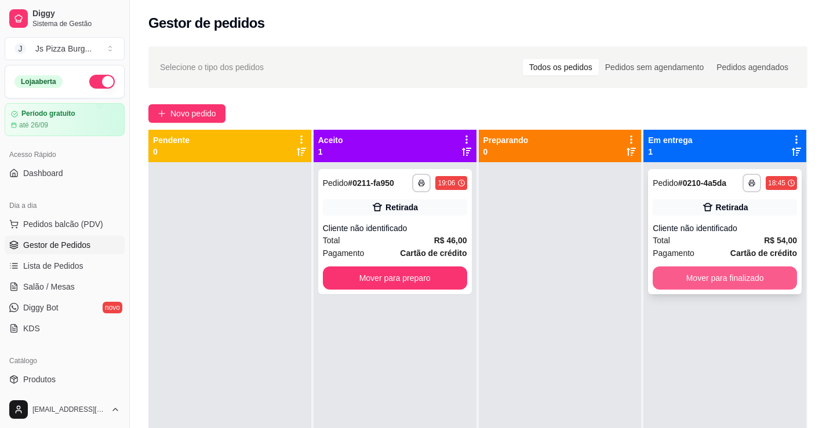
click at [670, 279] on button "Mover para finalizado" at bounding box center [724, 278] width 144 height 23
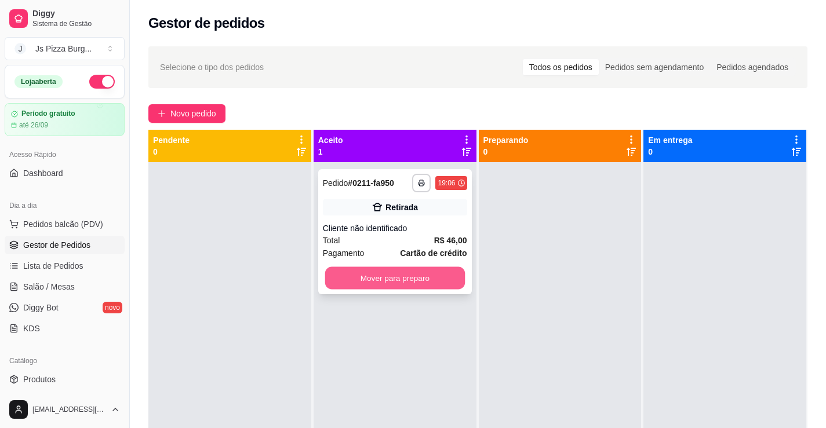
click at [409, 276] on button "Mover para preparo" at bounding box center [394, 278] width 140 height 23
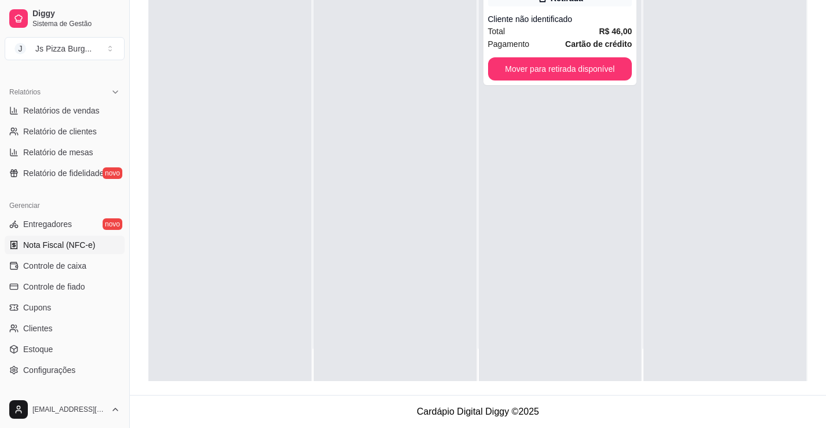
scroll to position [348, 0]
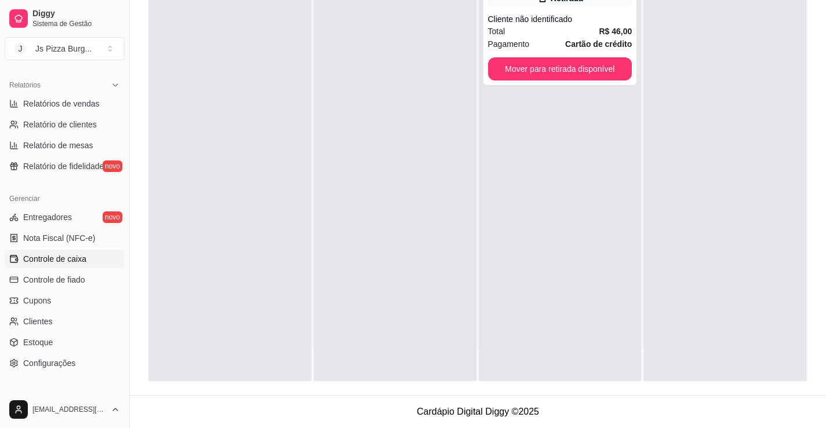
click at [52, 265] on link "Controle de caixa" at bounding box center [65, 259] width 120 height 19
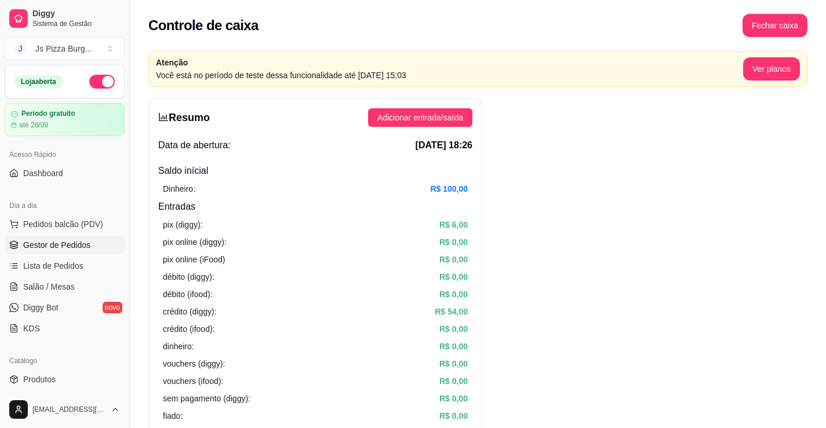
click at [69, 245] on span "Gestor de Pedidos" at bounding box center [56, 245] width 67 height 12
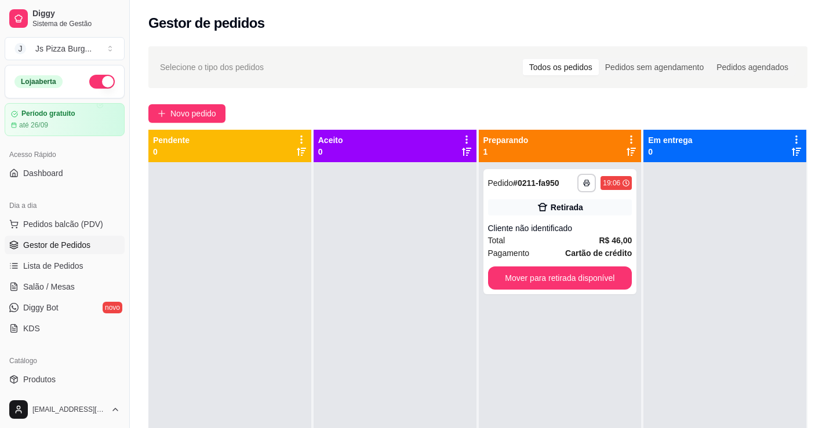
click at [5, 236] on link "Gestor de Pedidos" at bounding box center [65, 245] width 120 height 19
click at [530, 271] on div "**********" at bounding box center [560, 231] width 154 height 125
click at [574, 283] on button "Mover para retirada disponível" at bounding box center [560, 278] width 140 height 23
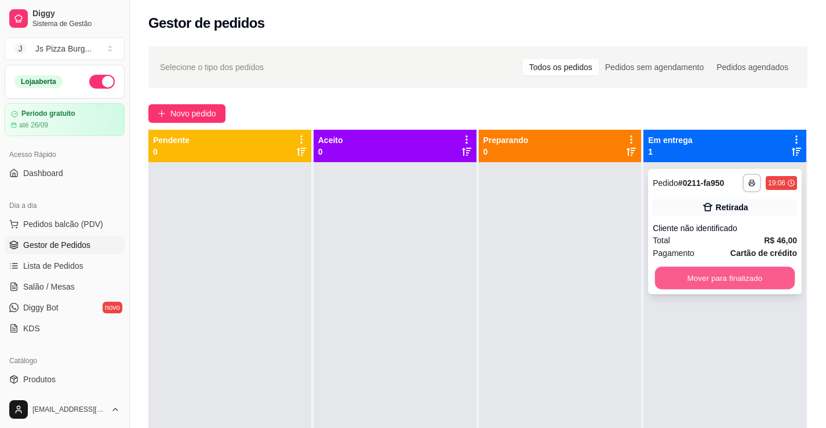
click at [690, 272] on button "Mover para finalizado" at bounding box center [725, 278] width 140 height 23
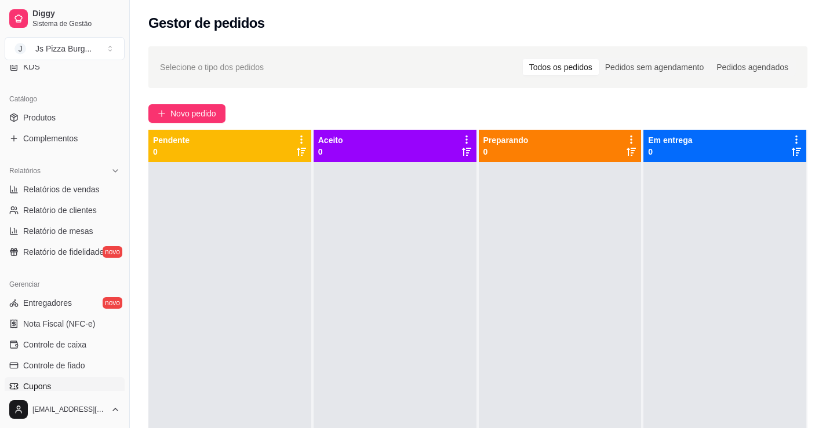
scroll to position [348, 0]
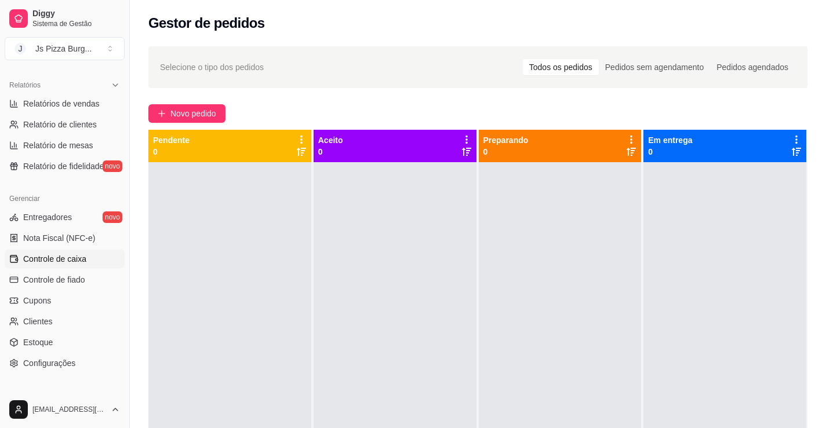
click at [82, 260] on span "Controle de caixa" at bounding box center [54, 259] width 63 height 12
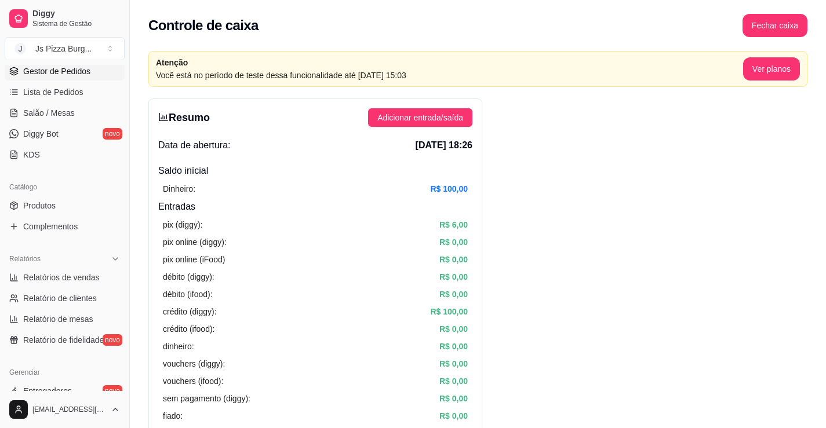
scroll to position [116, 0]
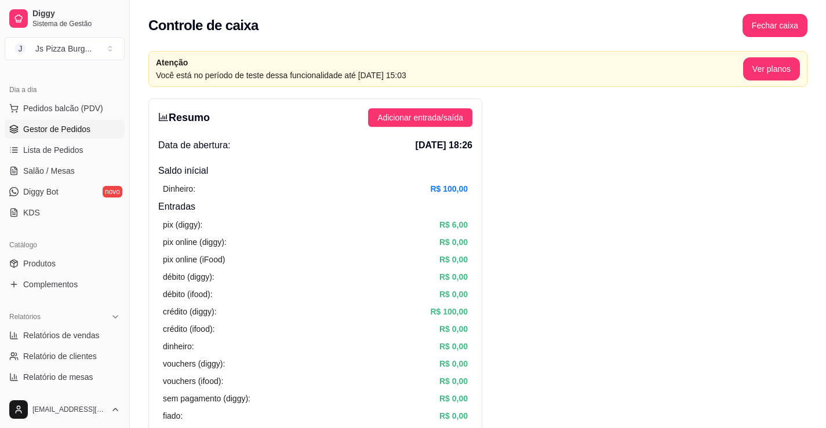
click at [48, 132] on span "Gestor de Pedidos" at bounding box center [56, 129] width 67 height 12
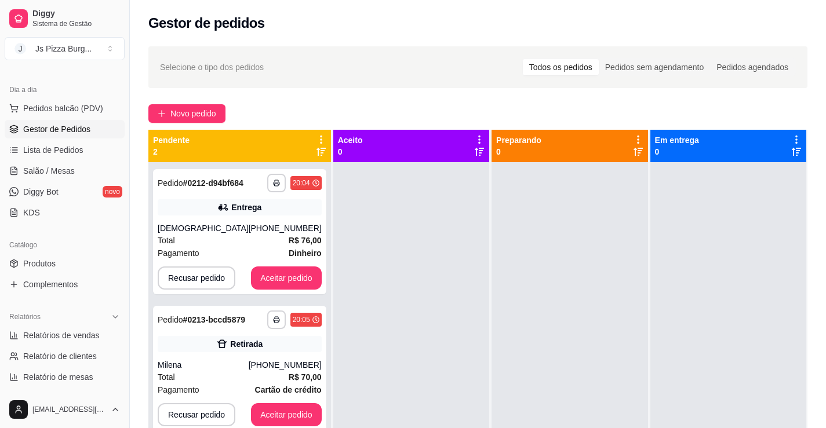
drag, startPoint x: 219, startPoint y: 189, endPoint x: 207, endPoint y: 184, distance: 13.2
click at [217, 189] on div "Pedido # 0212-d94bf684" at bounding box center [201, 183] width 86 height 14
click at [282, 278] on button "Aceitar pedido" at bounding box center [286, 278] width 71 height 23
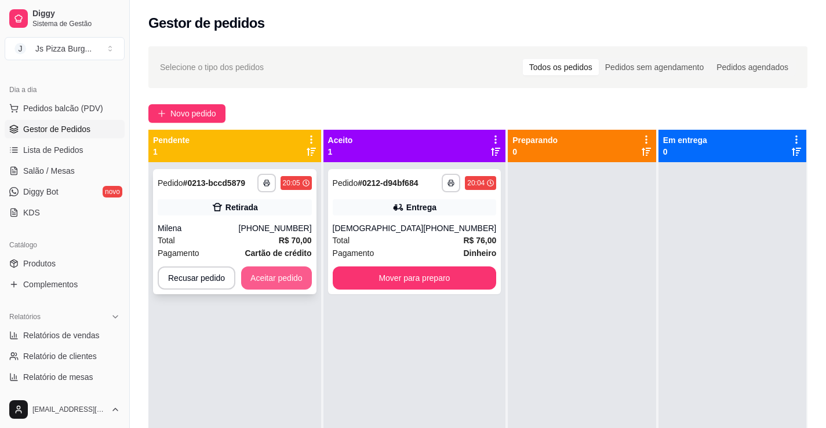
click at [284, 268] on button "Aceitar pedido" at bounding box center [276, 278] width 71 height 23
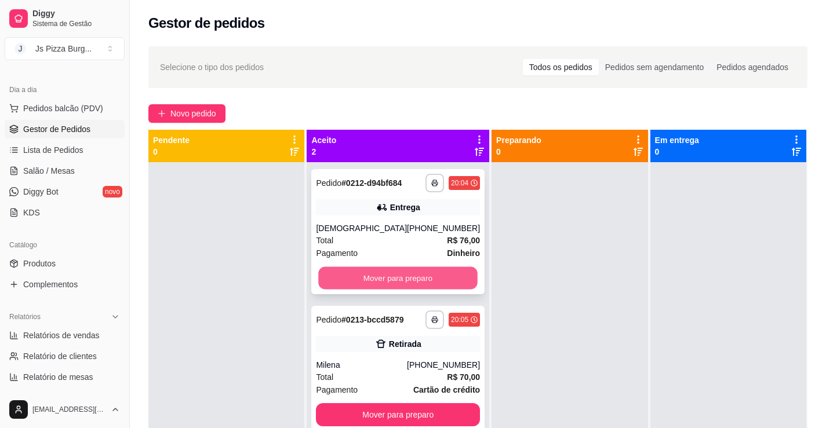
click at [378, 287] on button "Mover para preparo" at bounding box center [398, 278] width 159 height 23
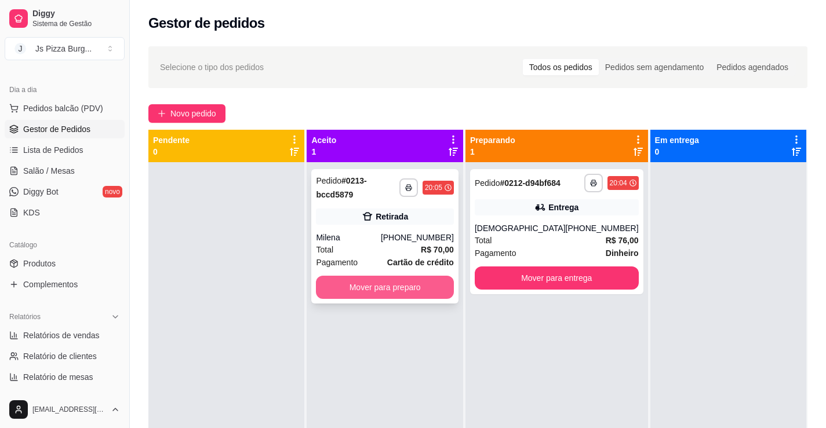
click at [381, 283] on button "Mover para preparo" at bounding box center [384, 287] width 137 height 23
